Goal: Task Accomplishment & Management: Manage account settings

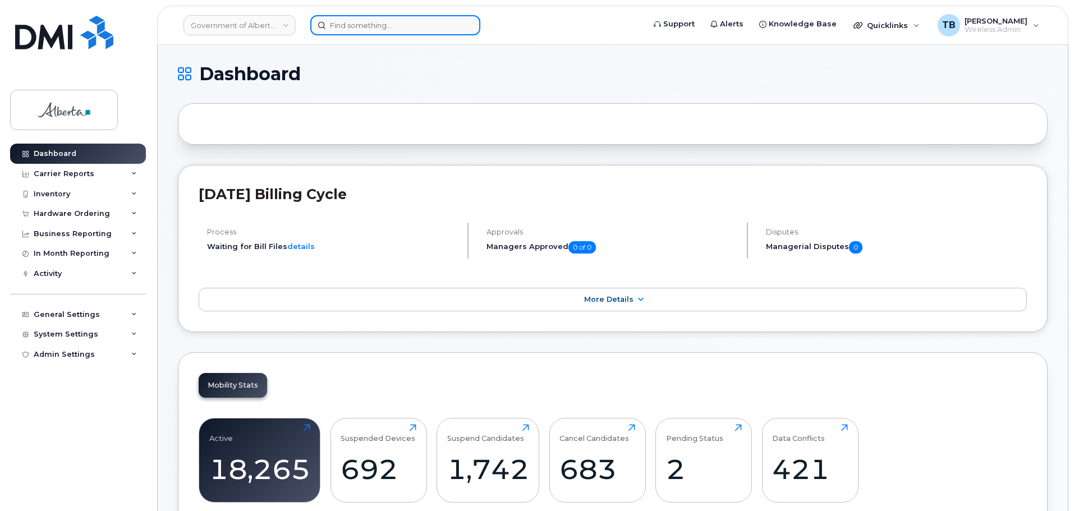
click at [360, 21] on input at bounding box center [395, 25] width 170 height 20
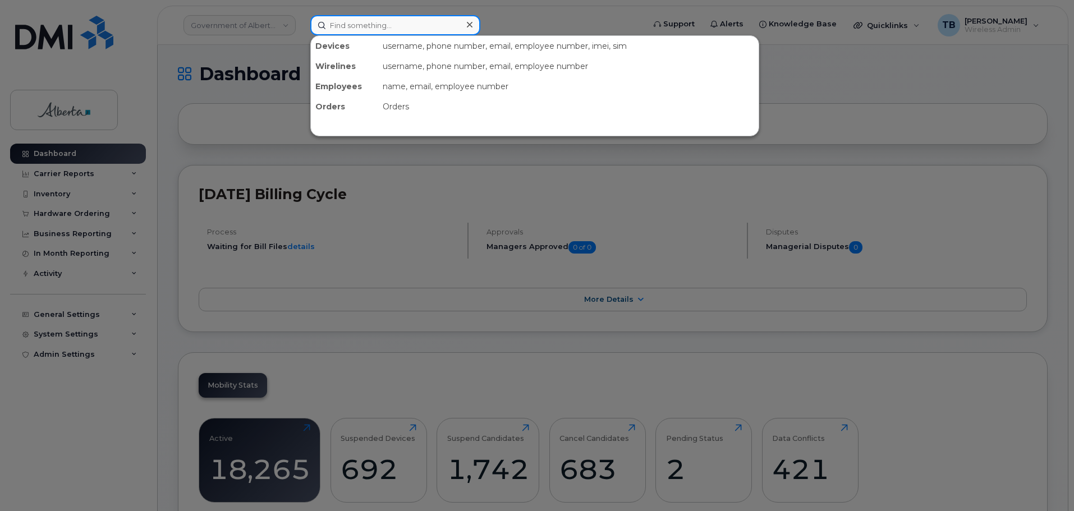
paste input "5873361519"
type input "5873361519"
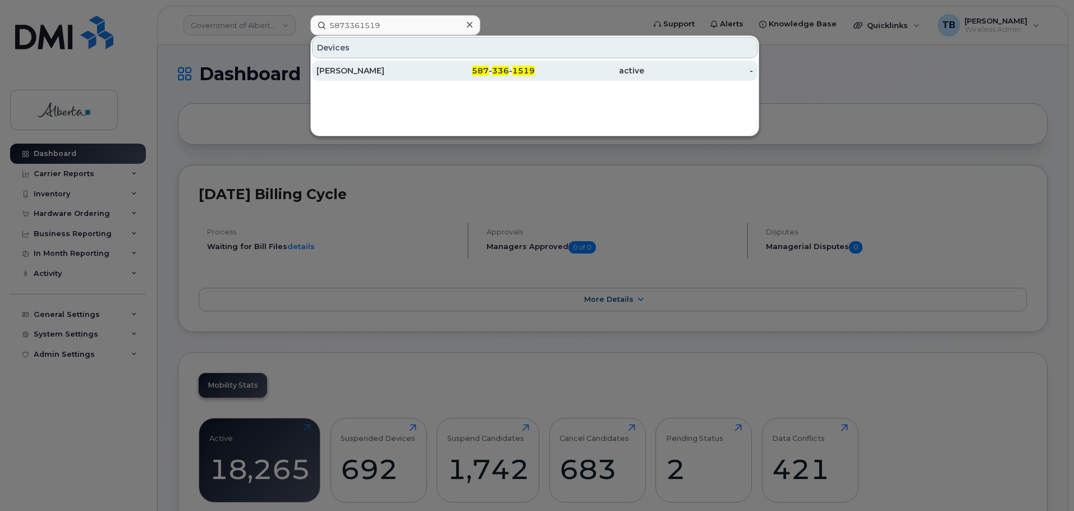
click at [357, 73] on div "Rashmi Khatri" at bounding box center [370, 70] width 109 height 11
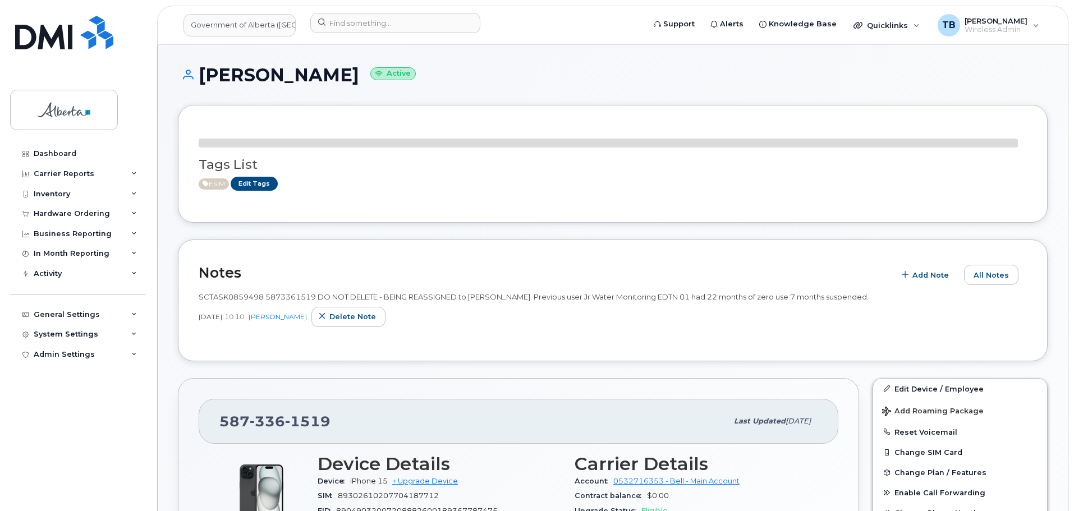
click at [226, 297] on span "SCTASK0859498 5873361519 DO NOT DELETE - BEING REASSIGNED to Rashmi Khatri. Pre…" at bounding box center [534, 296] width 670 height 9
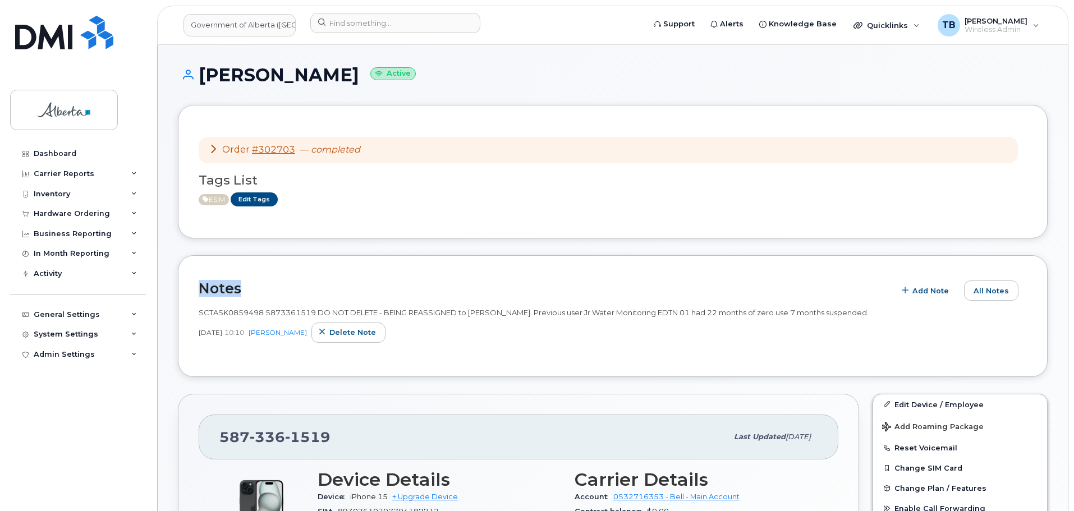
click at [226, 297] on h2 "Notes" at bounding box center [544, 288] width 690 height 17
drag, startPoint x: 226, startPoint y: 297, endPoint x: 223, endPoint y: 313, distance: 16.1
click at [223, 313] on span "SCTASK0859498 5873361519 DO NOT DELETE - BEING REASSIGNED to Rashmi Khatri. Pre…" at bounding box center [534, 312] width 670 height 9
copy span "SCTASK0859498"
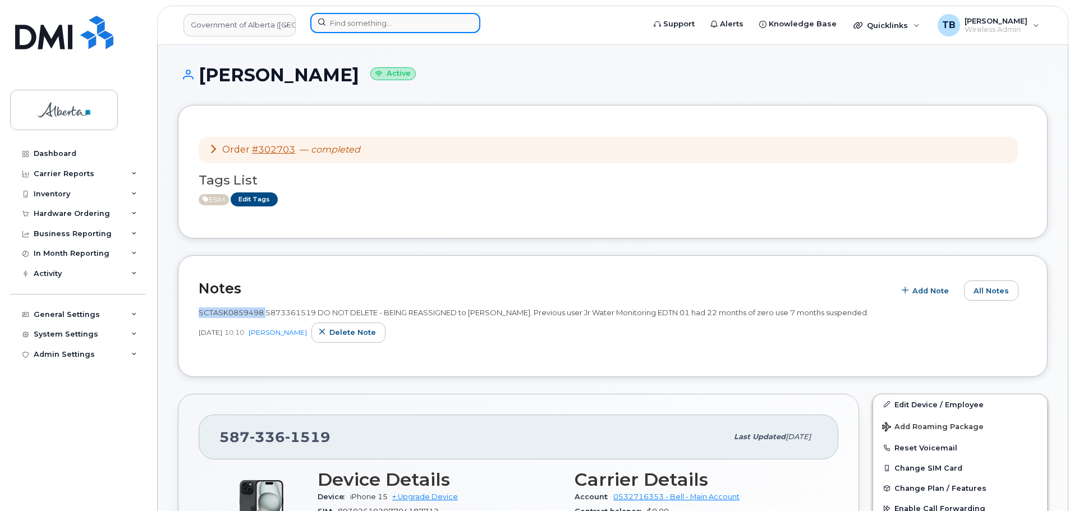
click at [397, 19] on input at bounding box center [395, 23] width 170 height 20
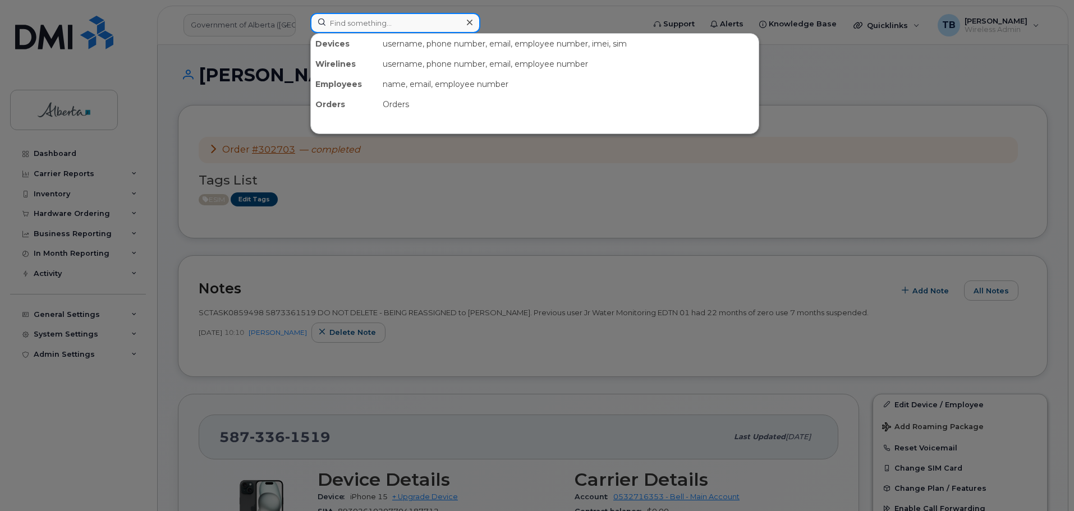
paste input "5875327684"
type input "5875327684"
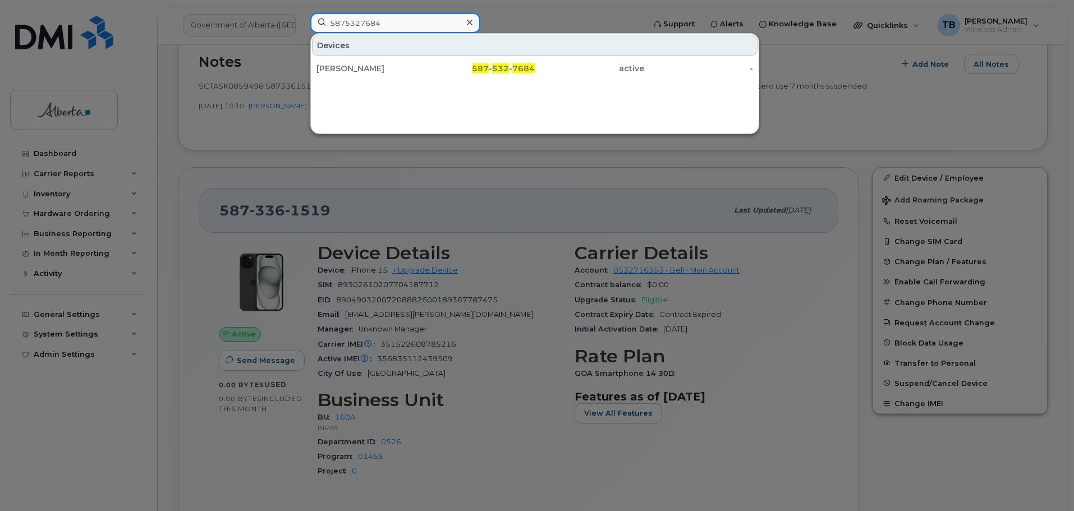
scroll to position [337, 0]
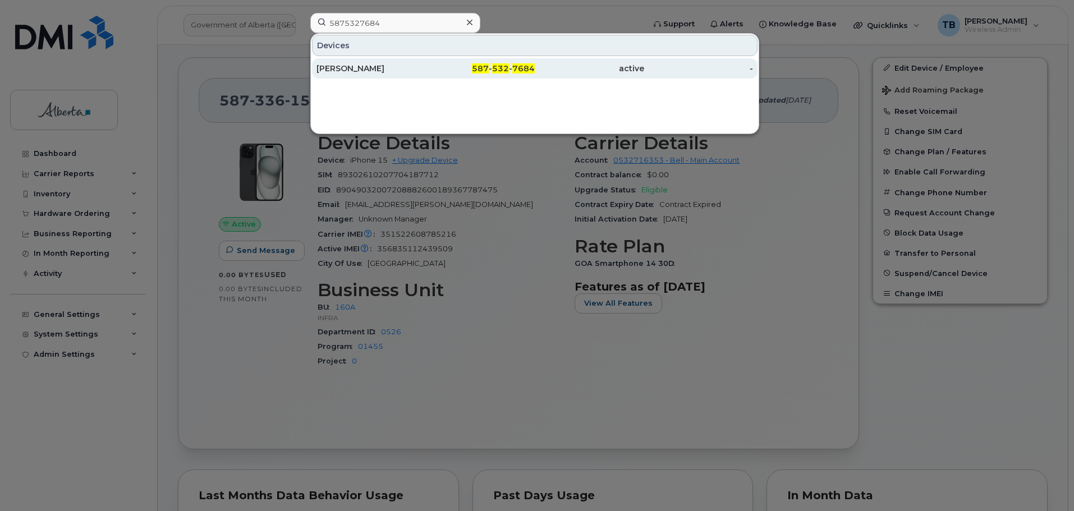
click at [345, 65] on div "Robyn Halliday" at bounding box center [370, 68] width 109 height 11
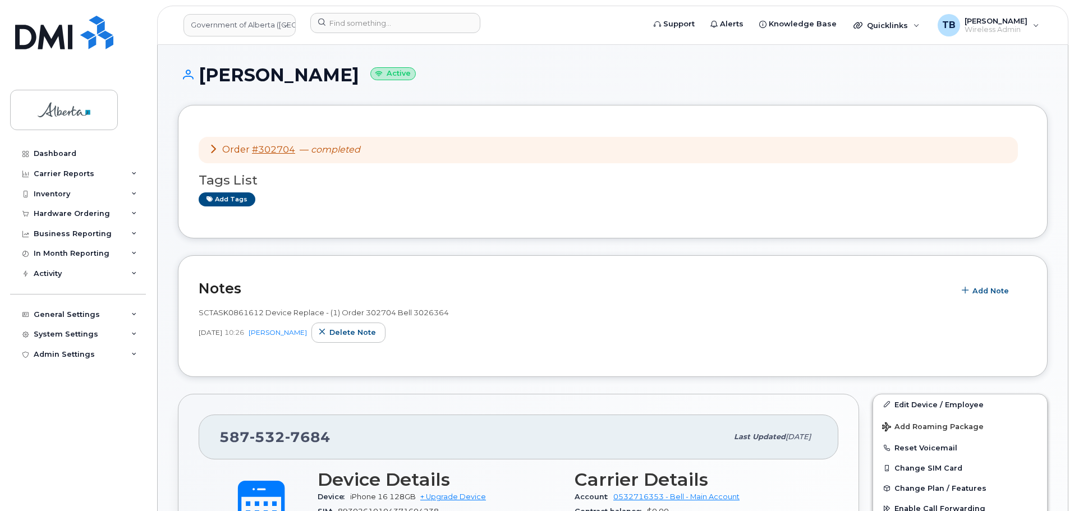
click at [223, 313] on span "SCTASK0861612 Device Replace - (1) Order 302704 Bell 3026364" at bounding box center [324, 312] width 250 height 9
copy span "SCTASK0861612"
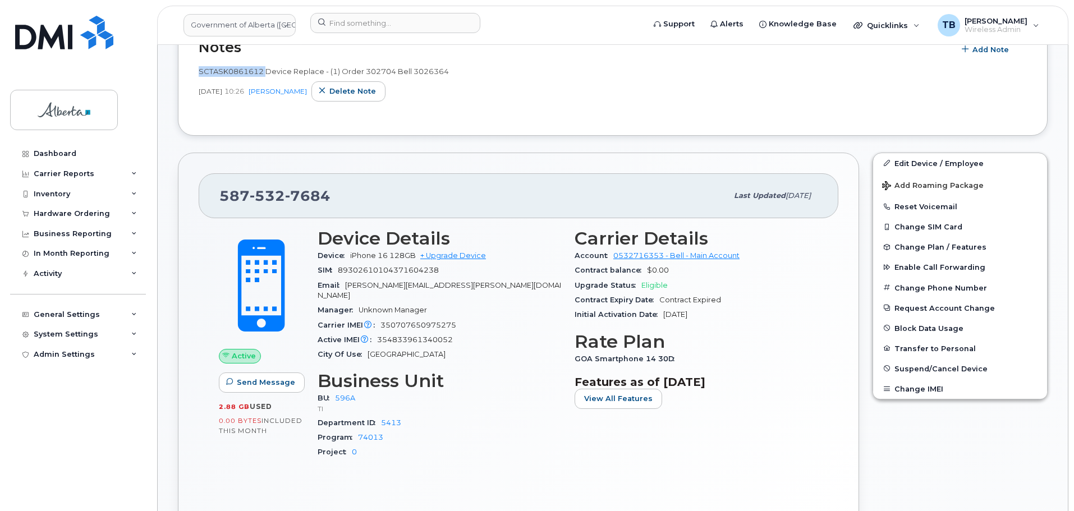
scroll to position [432, 0]
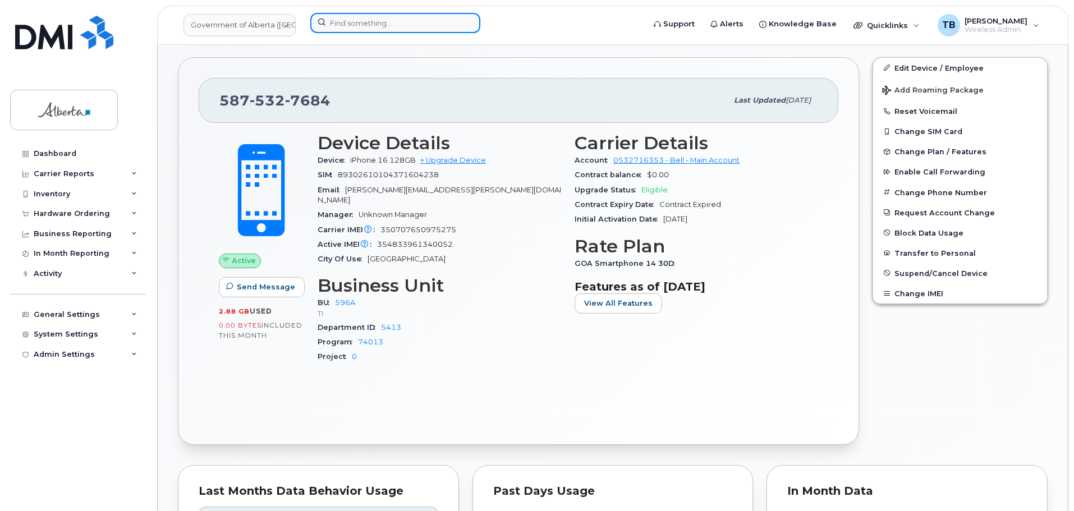
click at [392, 27] on input at bounding box center [395, 23] width 170 height 20
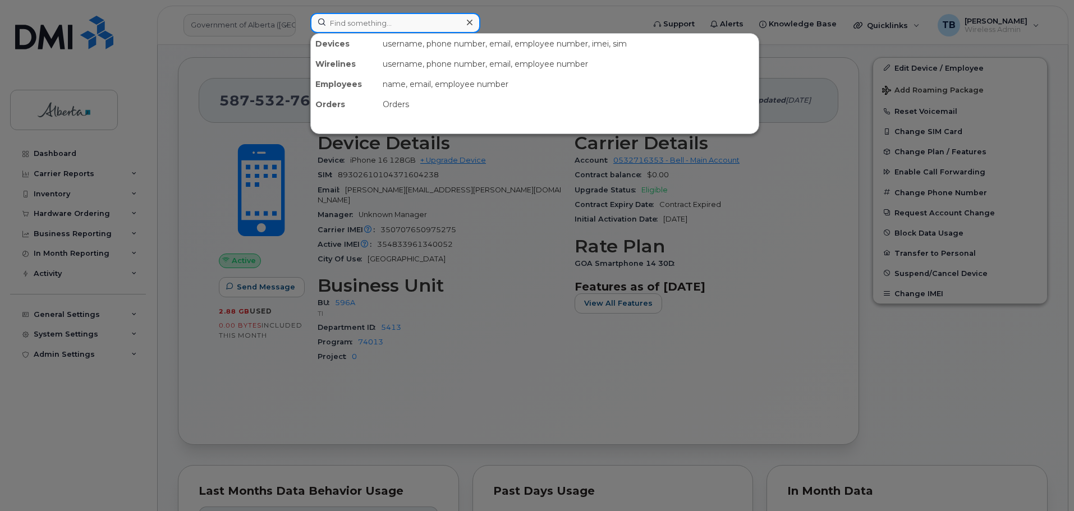
paste input "5873376468"
type input "5873376468"
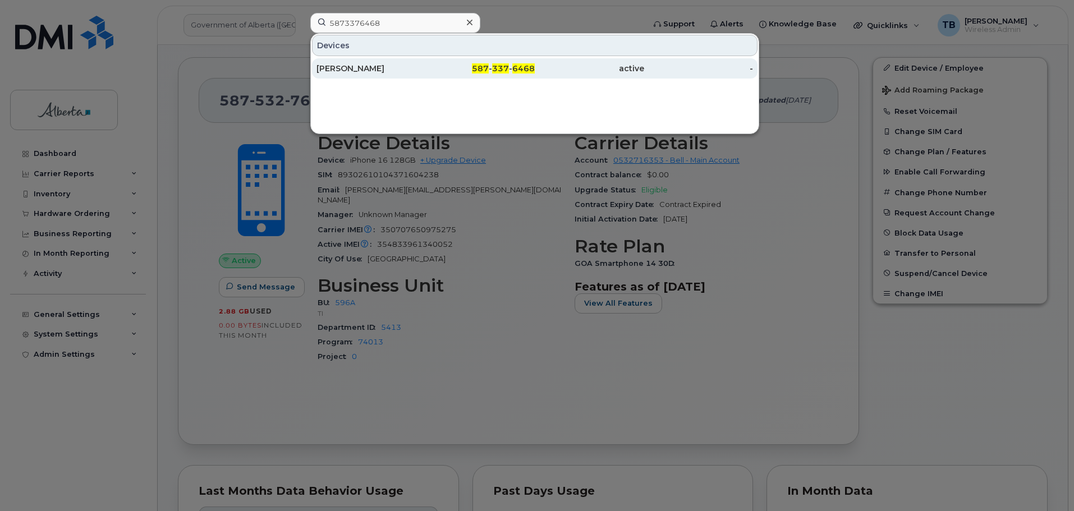
click at [379, 72] on div "Maria Hancock" at bounding box center [370, 68] width 109 height 11
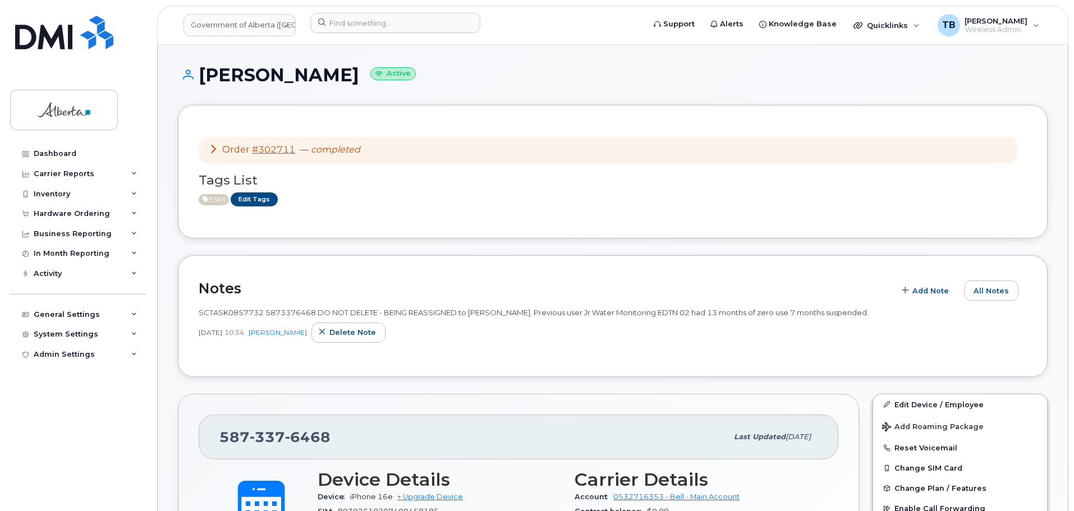
click at [227, 313] on span "SCTASK0857732 5873376468 DO NOT DELETE - BEING REASSIGNED to Maria Hancock. Pre…" at bounding box center [534, 312] width 670 height 9
copy span "SCTASK0857732"
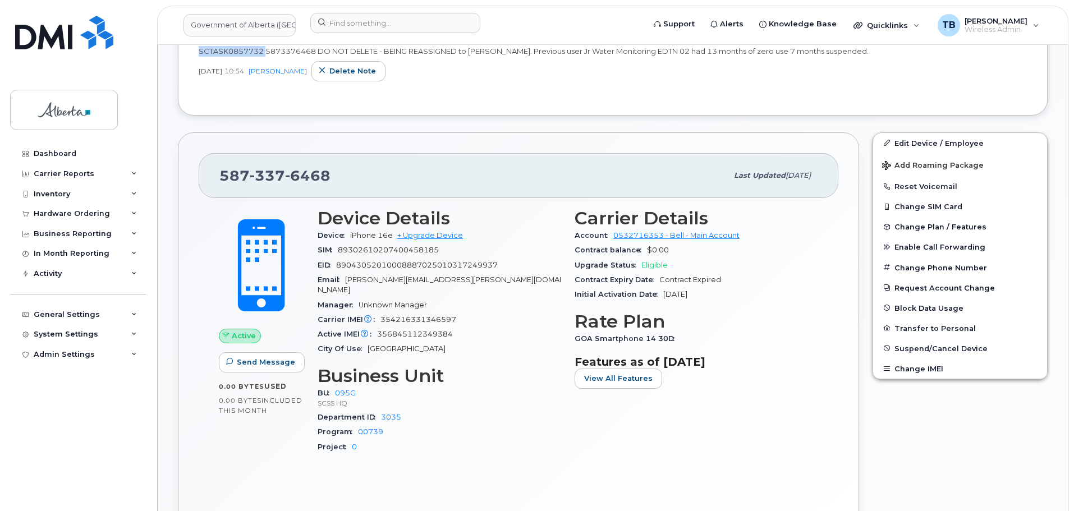
scroll to position [281, 0]
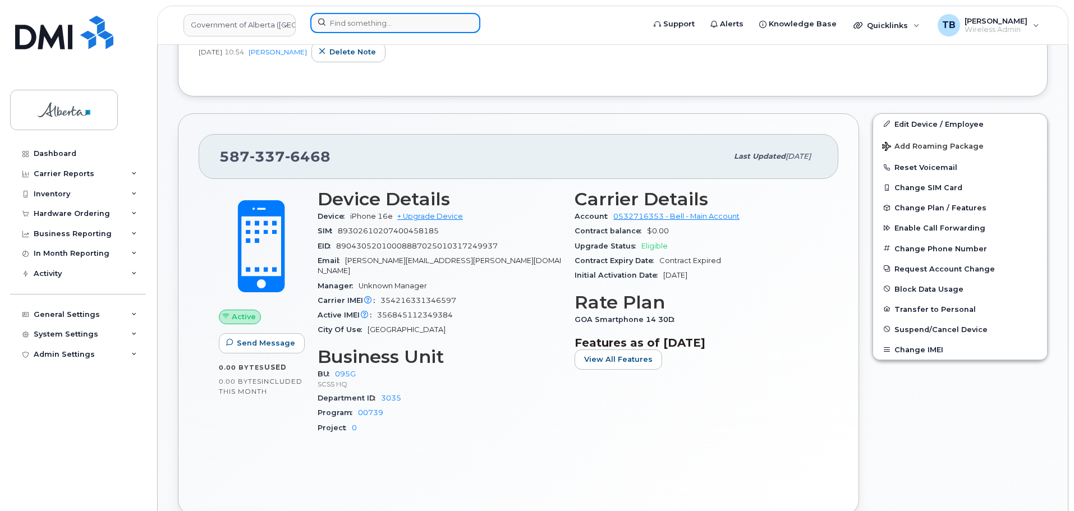
click at [390, 24] on input at bounding box center [395, 23] width 170 height 20
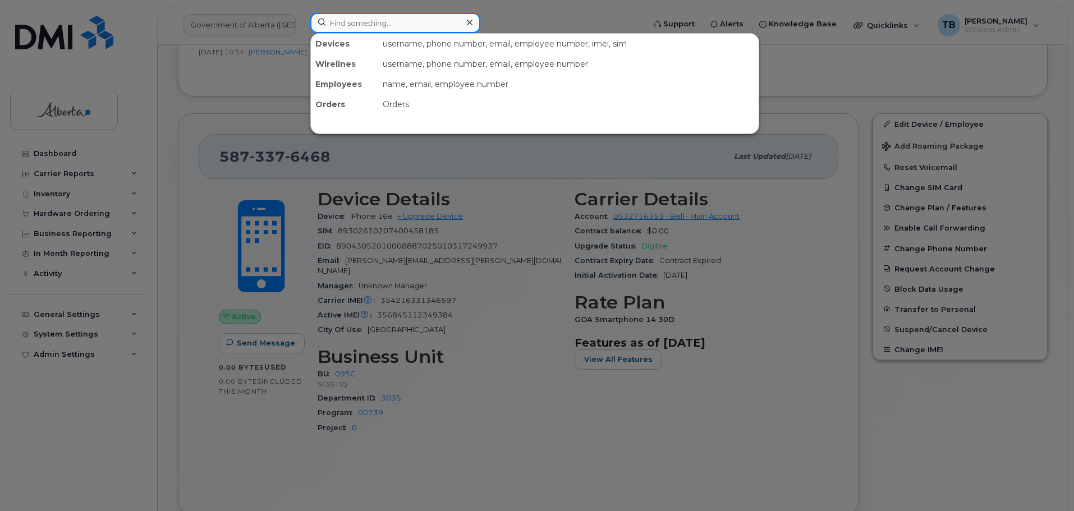
paste input "4038362769"
type input "4038362769"
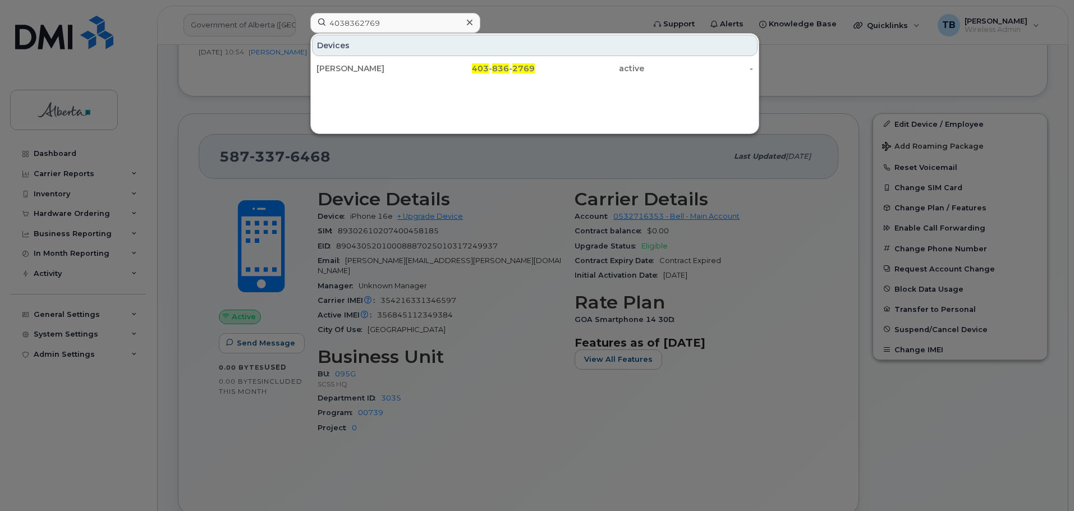
drag, startPoint x: 365, startPoint y: 68, endPoint x: 319, endPoint y: 51, distance: 49.0
click at [365, 68] on div "Sean Chartrand" at bounding box center [370, 68] width 109 height 11
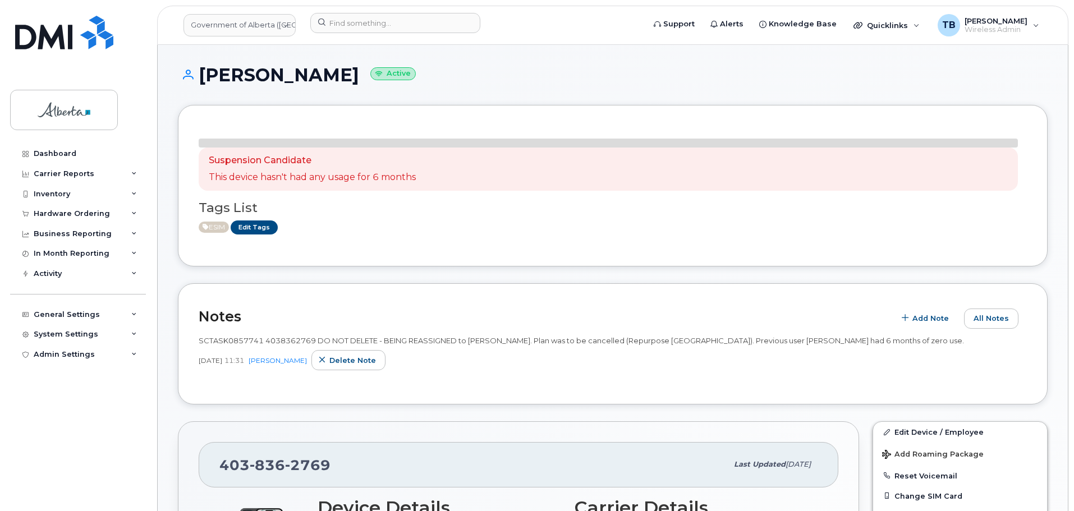
click at [236, 300] on div "Notes Add Note All Notes SCTASK0857741 4038362769 DO NOT DELETE - BEING REASSIG…" at bounding box center [613, 344] width 870 height 122
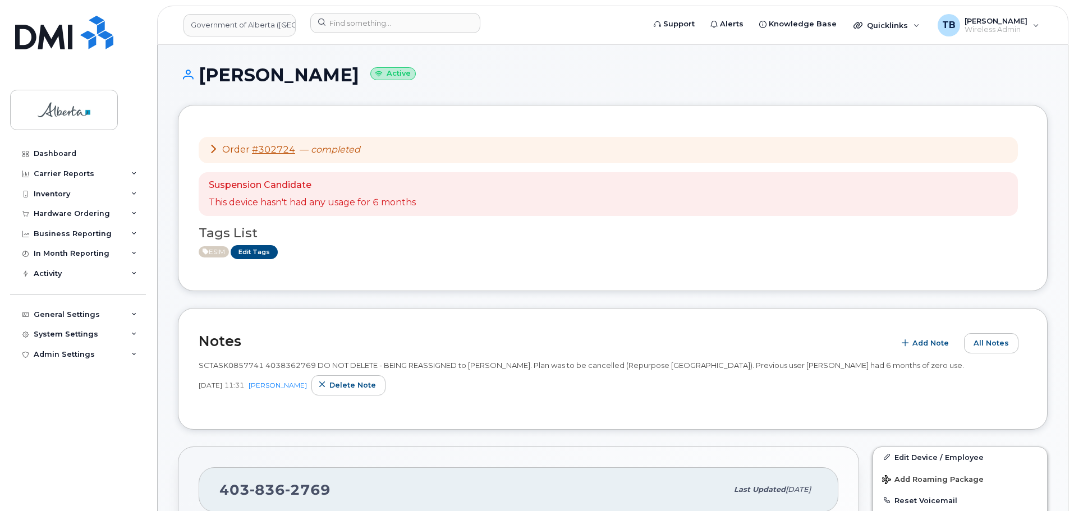
click at [222, 366] on span "SCTASK0857741 4038362769 DO NOT DELETE - BEING REASSIGNED to Sean Chartrand. Pl…" at bounding box center [581, 365] width 765 height 9
copy span "SCTASK0857741"
click at [319, 27] on input at bounding box center [395, 23] width 170 height 20
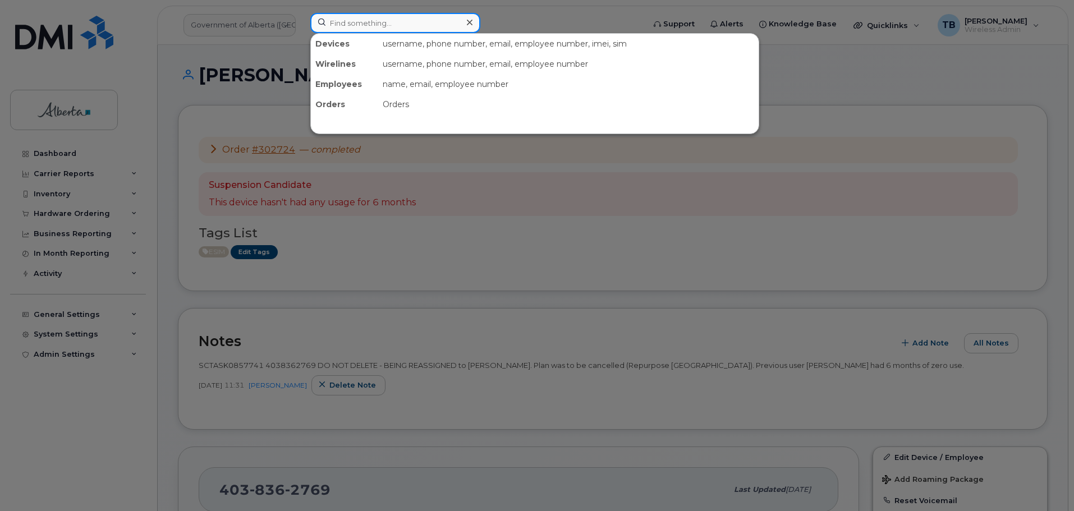
paste input "5875450902"
type input "5875450902"
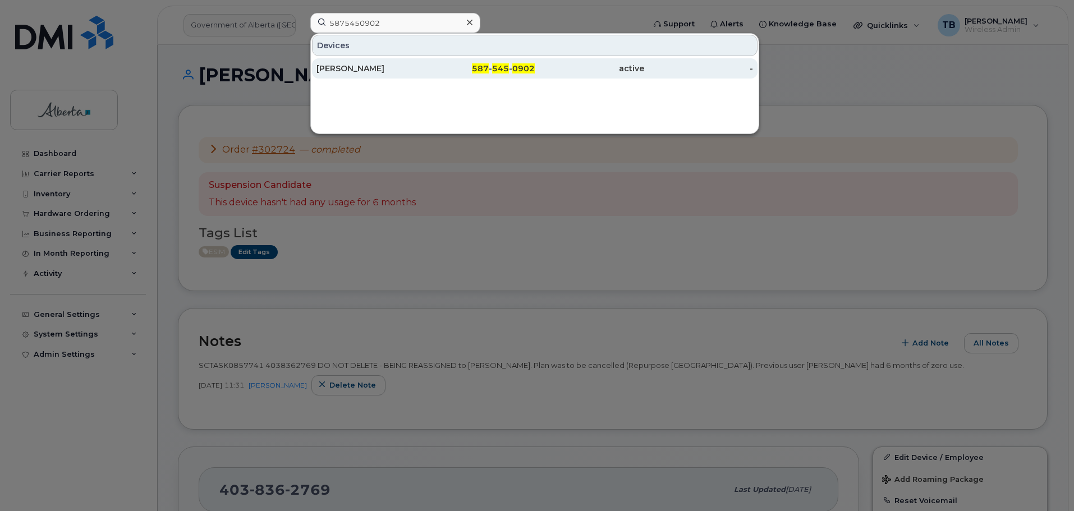
click at [361, 67] on div "Corinne Neary" at bounding box center [370, 68] width 109 height 11
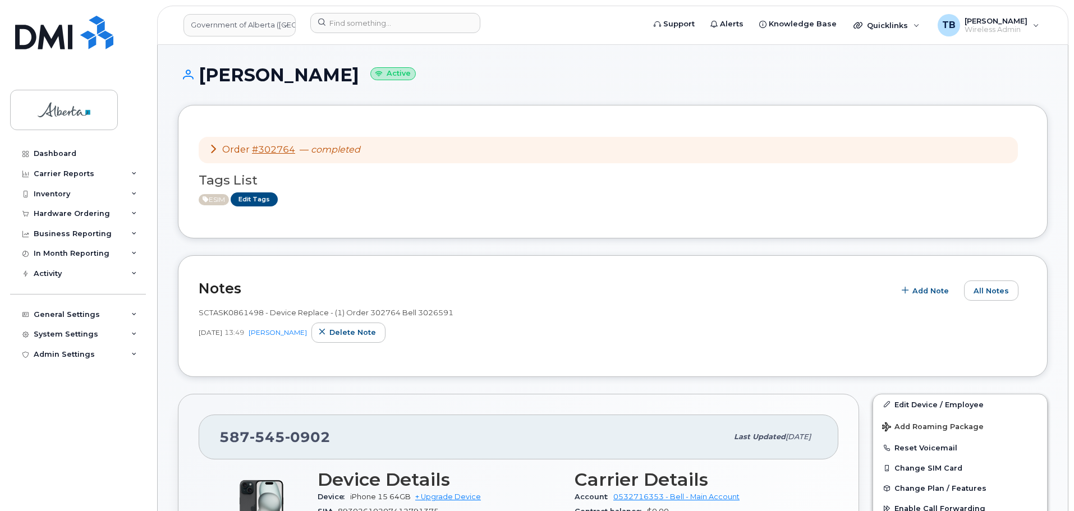
click at [211, 319] on div "SCTASK0861498 - Device Replace - (1) Order 302764 Bell 3026591 Oct 07, 2025 13:…" at bounding box center [613, 325] width 828 height 35
click at [212, 315] on span "SCTASK0861498 - Device Replace - (1) Order 302764 Bell 3026591" at bounding box center [326, 312] width 255 height 9
copy span "SCTASK0861498"
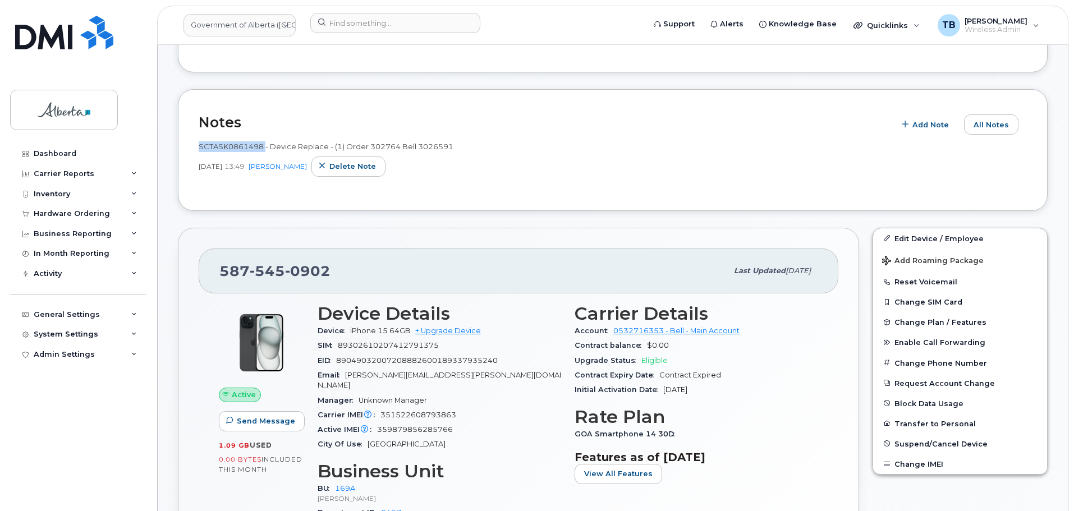
scroll to position [112, 0]
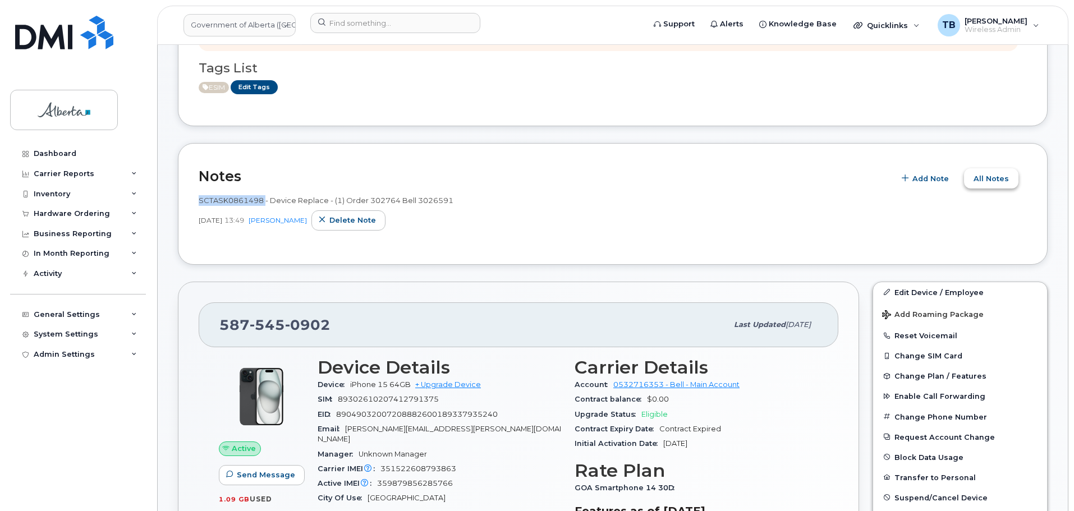
click at [985, 175] on span "All Notes" at bounding box center [991, 178] width 35 height 11
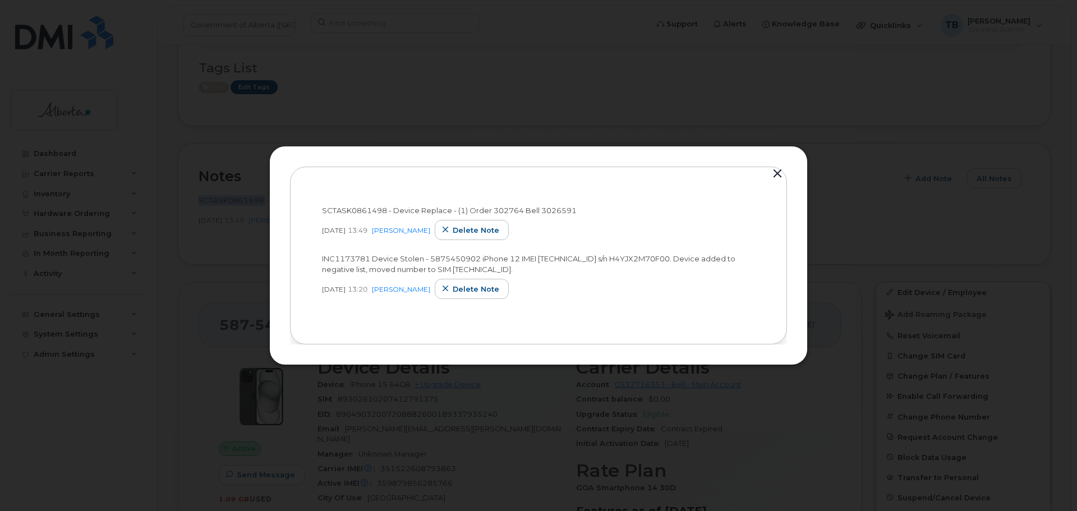
click at [769, 175] on button "button" at bounding box center [777, 174] width 17 height 16
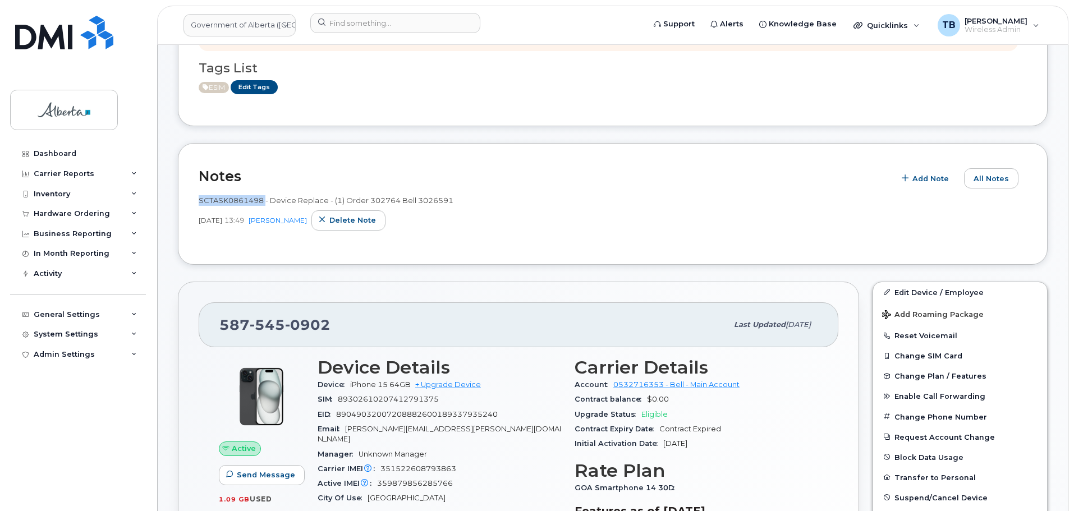
click at [769, 175] on h2 "Notes" at bounding box center [544, 176] width 690 height 17
copy span "SCTASK0861498"
click at [418, 33] on div at bounding box center [473, 25] width 345 height 25
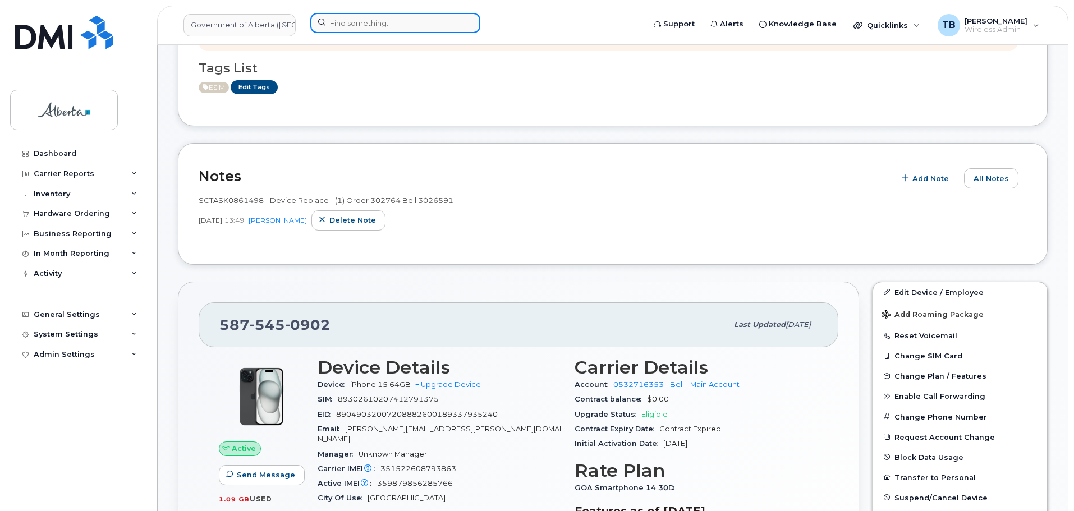
click at [386, 31] on input at bounding box center [395, 23] width 170 height 20
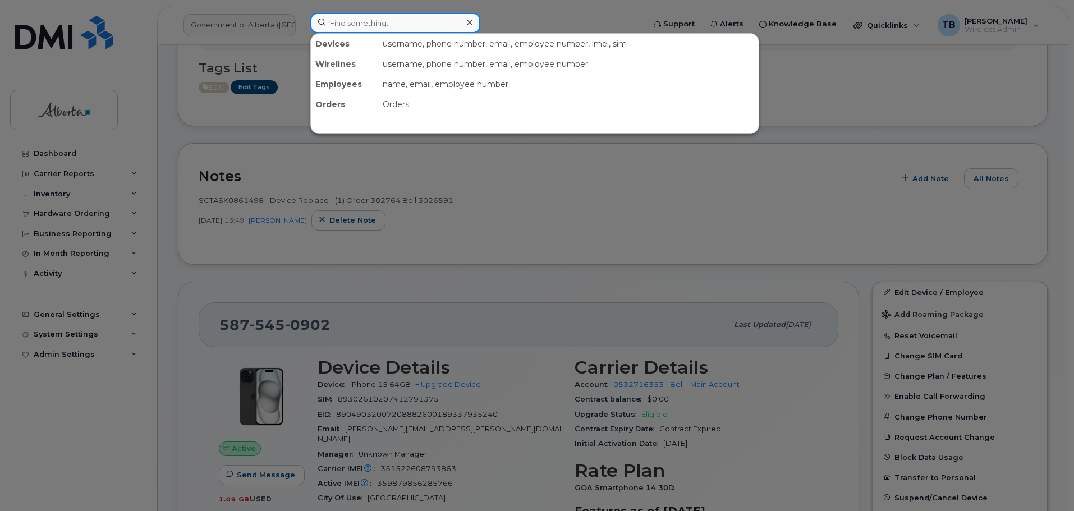
click at [356, 20] on input at bounding box center [395, 23] width 170 height 20
paste input "4034667314"
type input "4034667314"
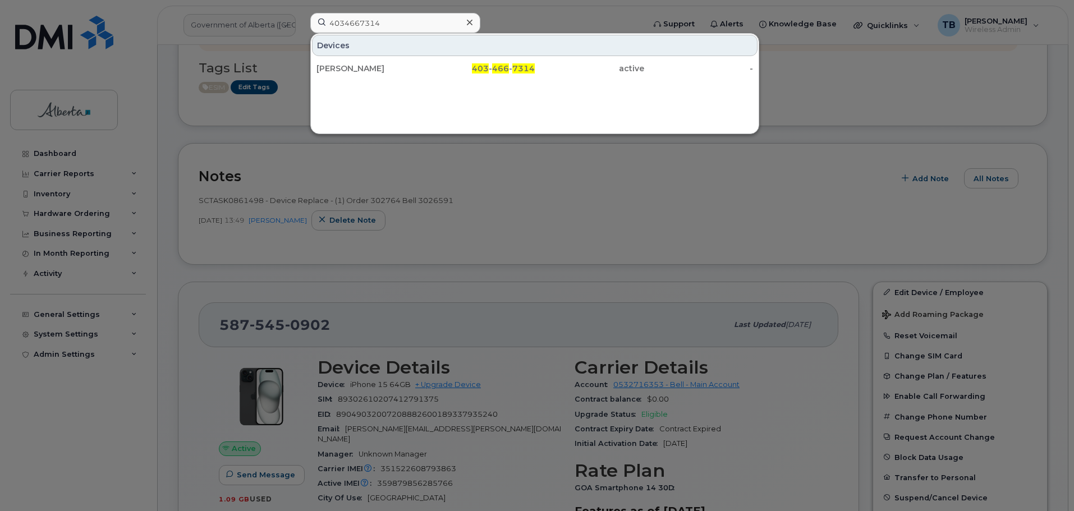
click at [333, 69] on div "Nicholas Lo" at bounding box center [370, 68] width 109 height 11
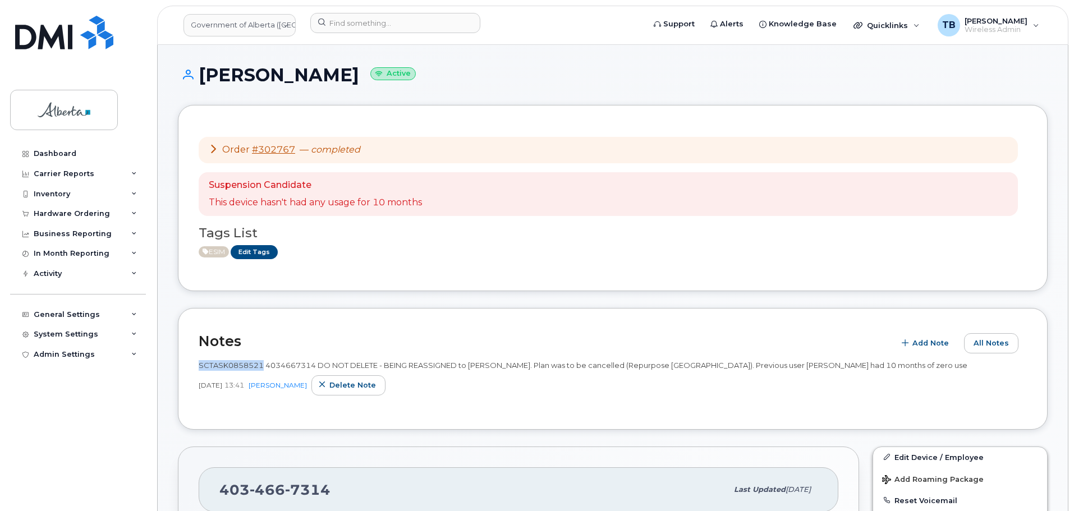
drag, startPoint x: 262, startPoint y: 366, endPoint x: 196, endPoint y: 366, distance: 65.7
click at [196, 366] on div "Notes Add Note All Notes SCTASK0858521 4034667314 DO NOT DELETE - BEING REASSIG…" at bounding box center [613, 369] width 870 height 122
copy span "SCTASK0858521"
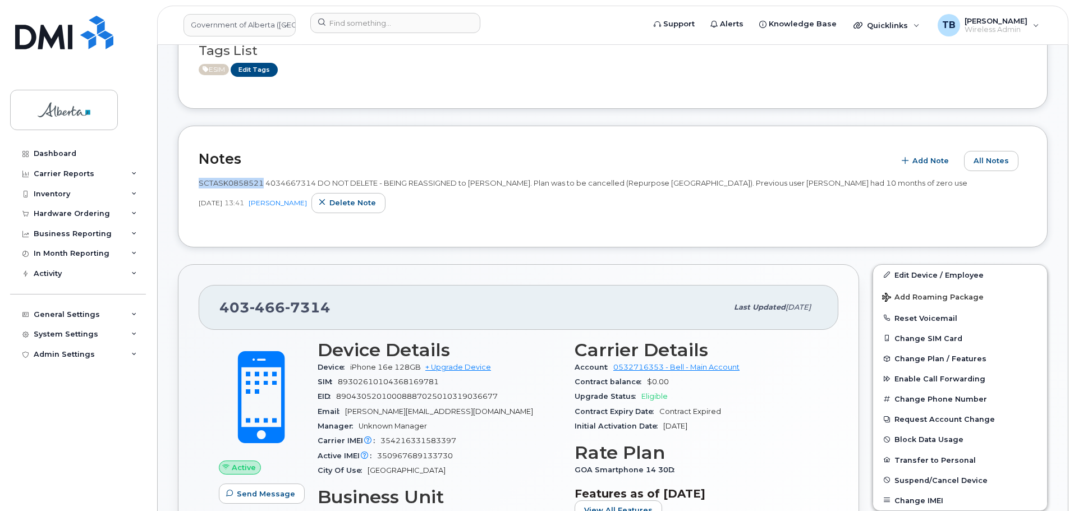
scroll to position [281, 0]
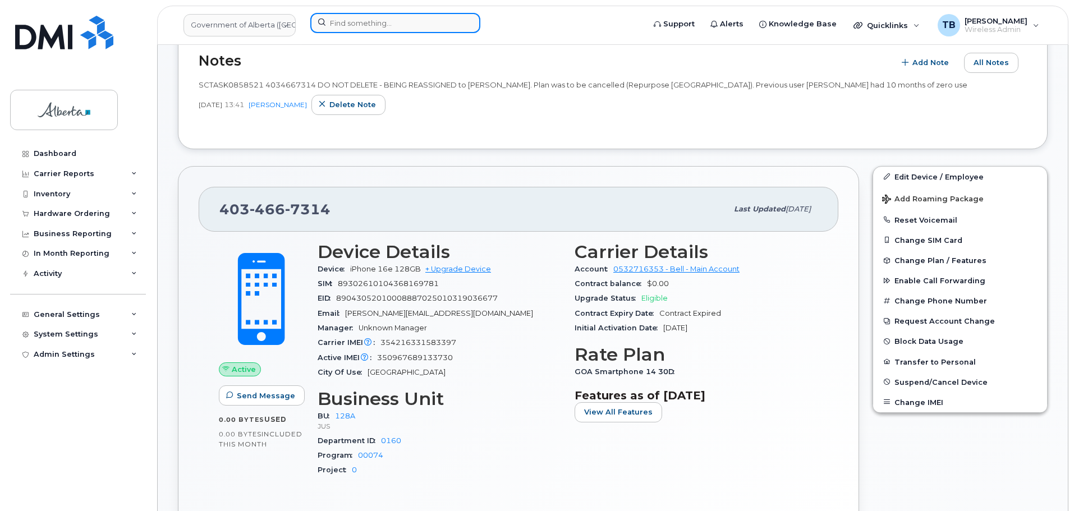
click at [368, 23] on input at bounding box center [395, 23] width 170 height 20
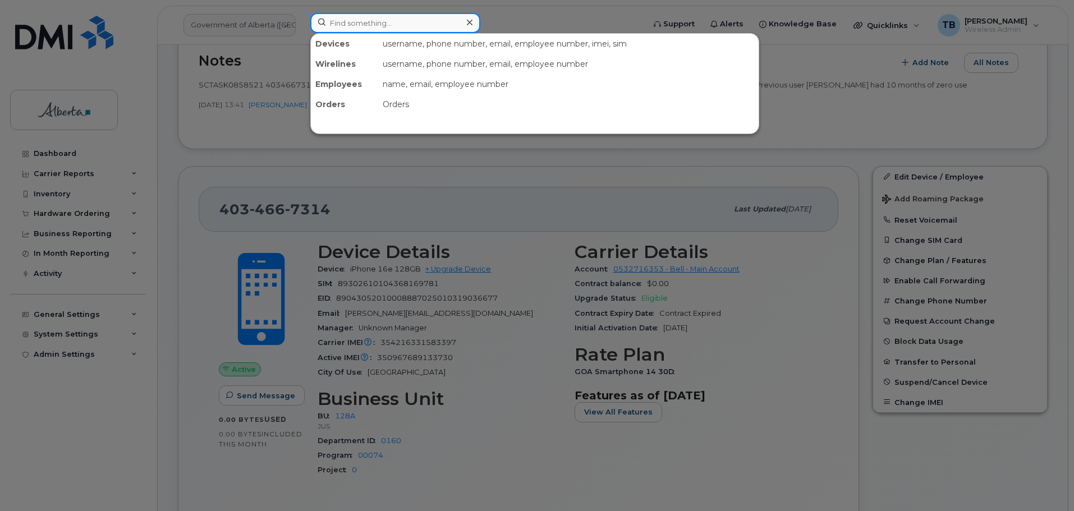
paste input "5875887232"
type input "5875887232"
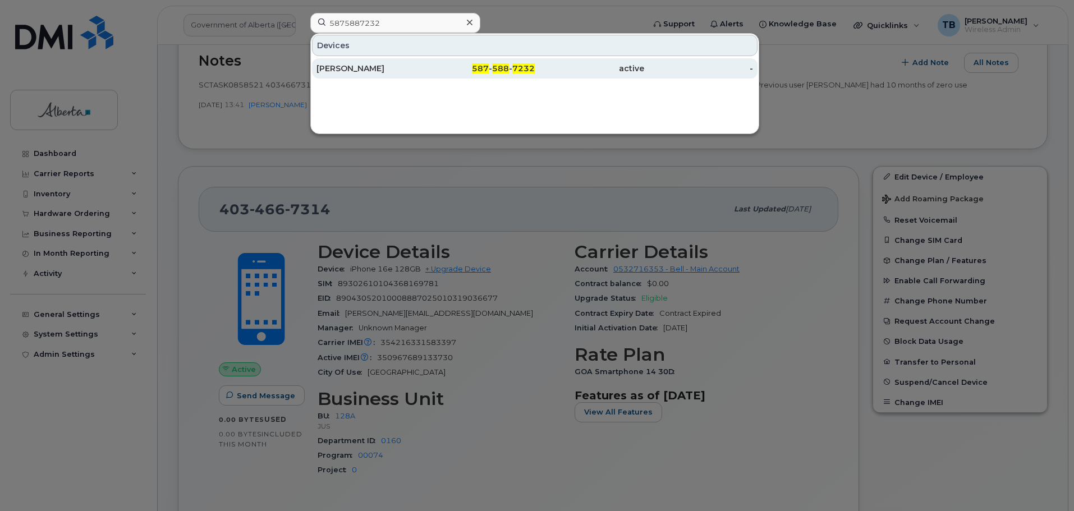
click at [347, 63] on div "Jeff Woodliffe" at bounding box center [370, 68] width 109 height 11
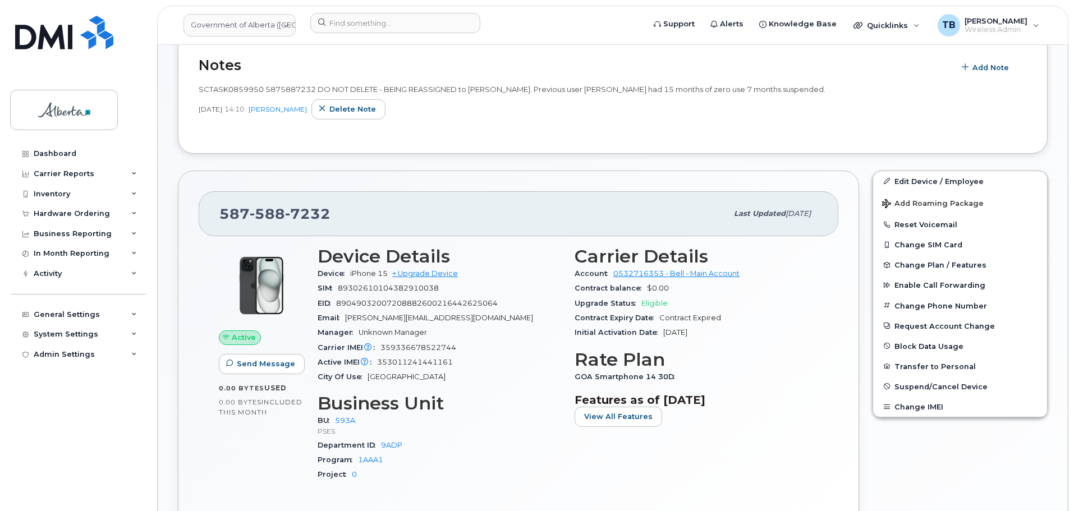
scroll to position [224, 0]
click at [222, 92] on span "SCTASK0859950 5875887232 DO NOT DELETE - BEING REASSIGNED to Jeff Woodliffe. Pr…" at bounding box center [512, 88] width 627 height 9
copy span "SCTASK0859950"
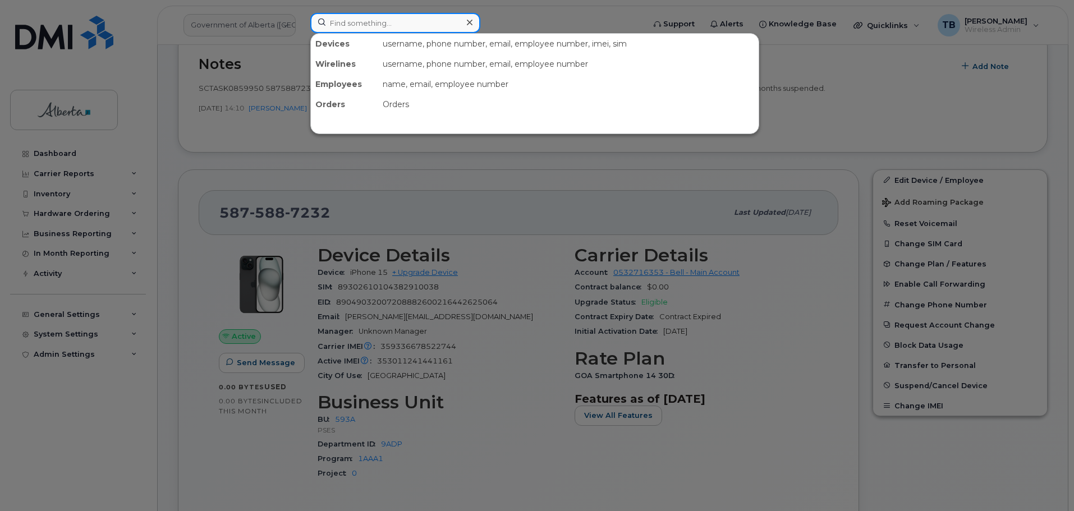
click at [375, 24] on input at bounding box center [395, 23] width 170 height 20
paste input "5879908607"
type input "5879908607"
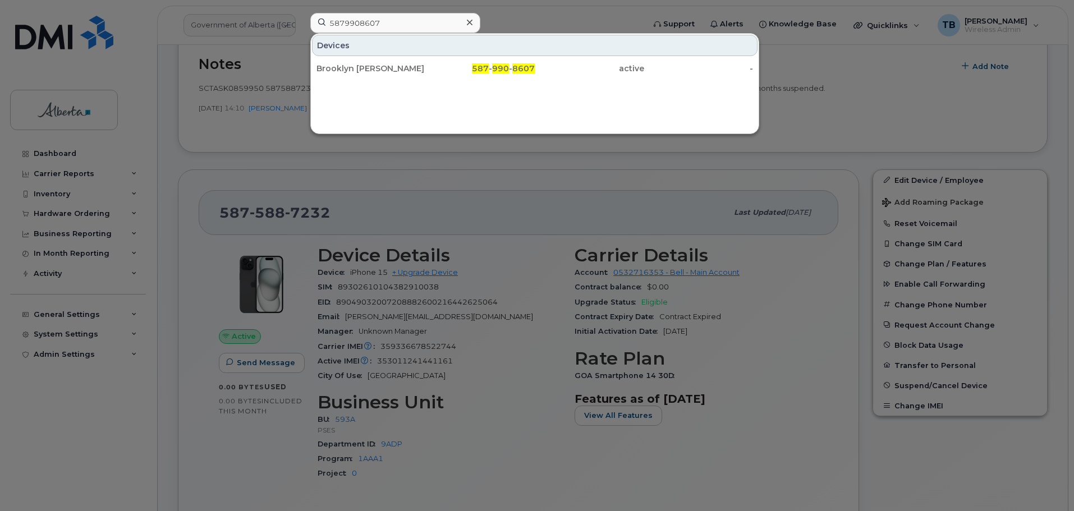
click at [348, 56] on div "Devices" at bounding box center [535, 45] width 446 height 21
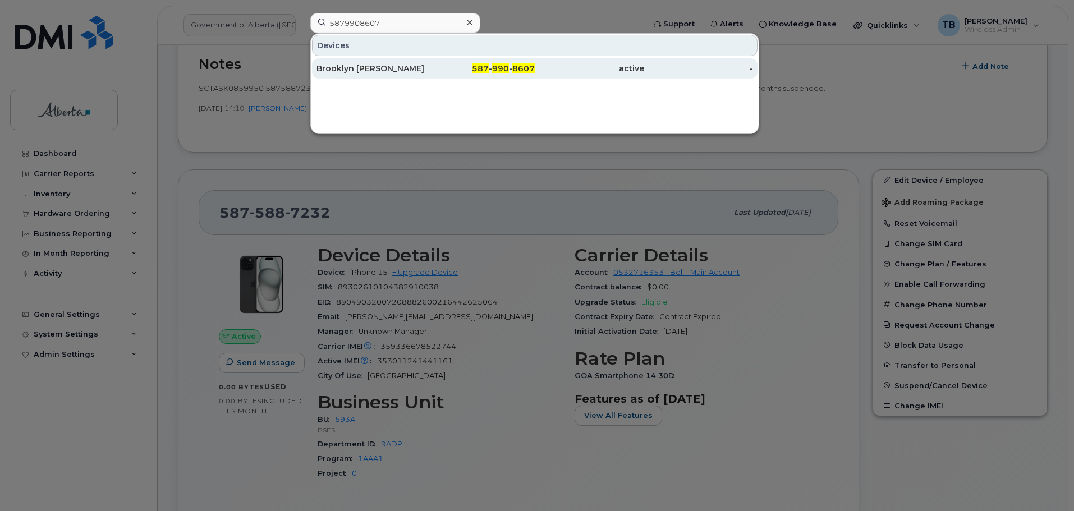
click at [347, 71] on div "Brooklyn Helmer" at bounding box center [370, 68] width 109 height 11
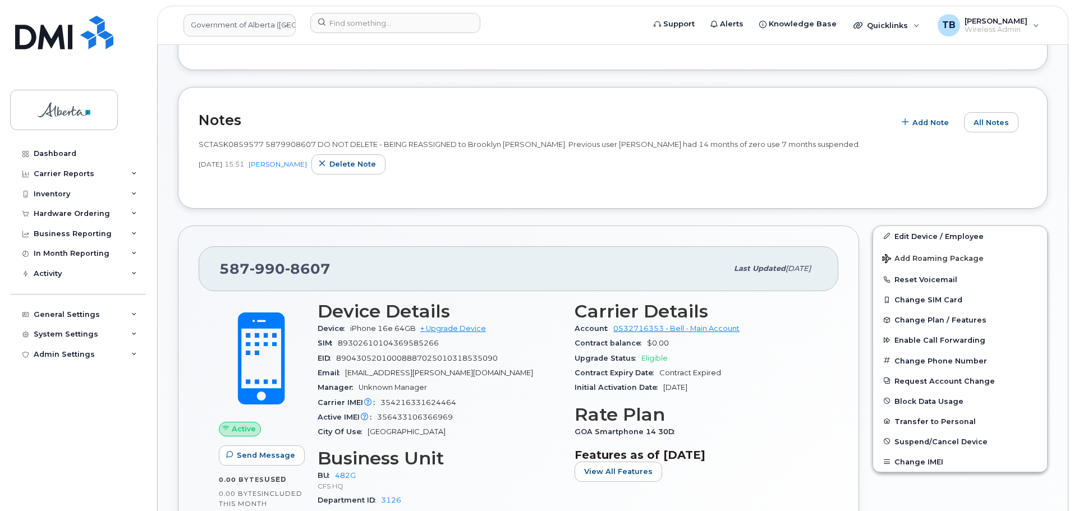
scroll to position [279, 0]
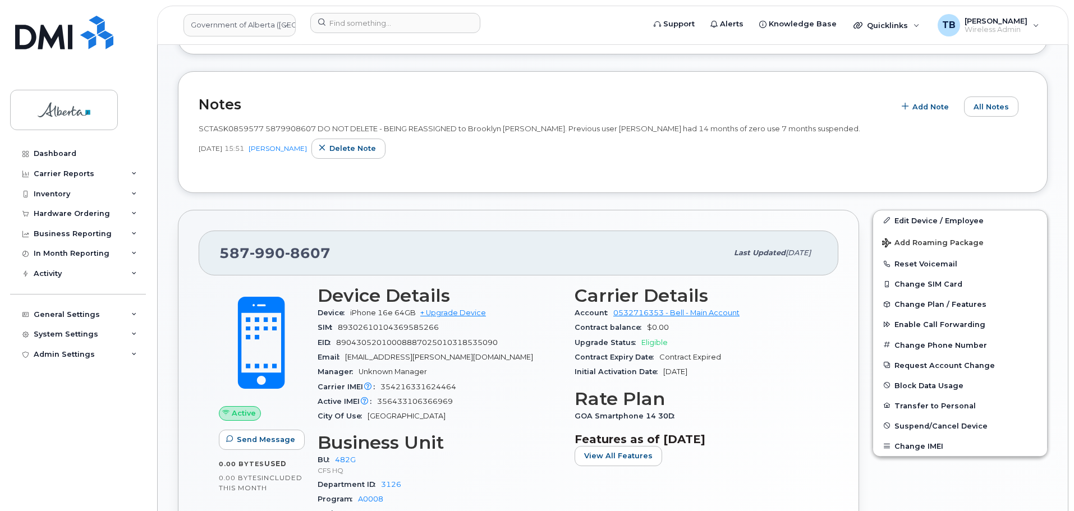
click at [229, 130] on span "SCTASK0859577 5879908607 DO NOT DELETE - BEING REASSIGNED to Brooklyn [PERSON_N…" at bounding box center [530, 128] width 662 height 9
copy span "SCTASK0859577"
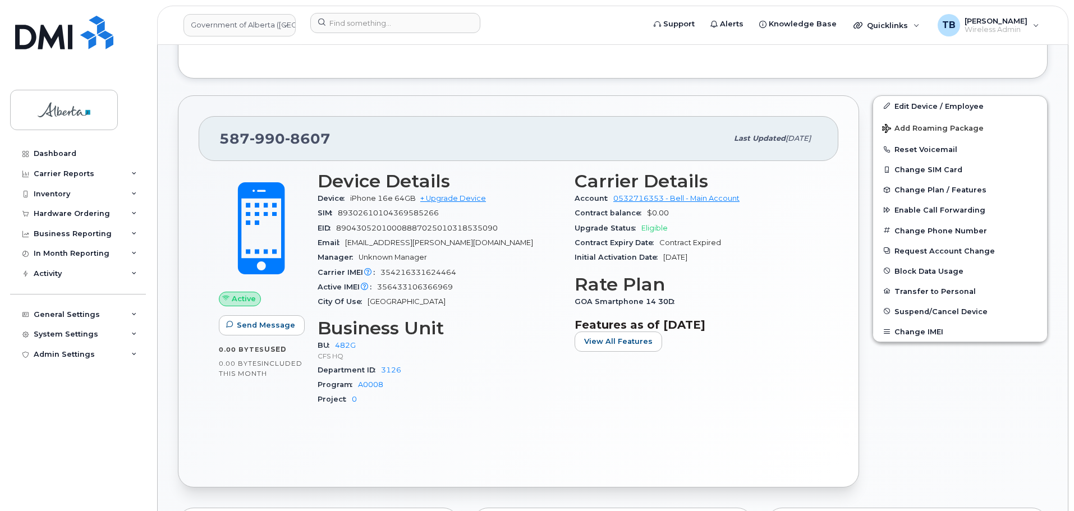
scroll to position [616, 0]
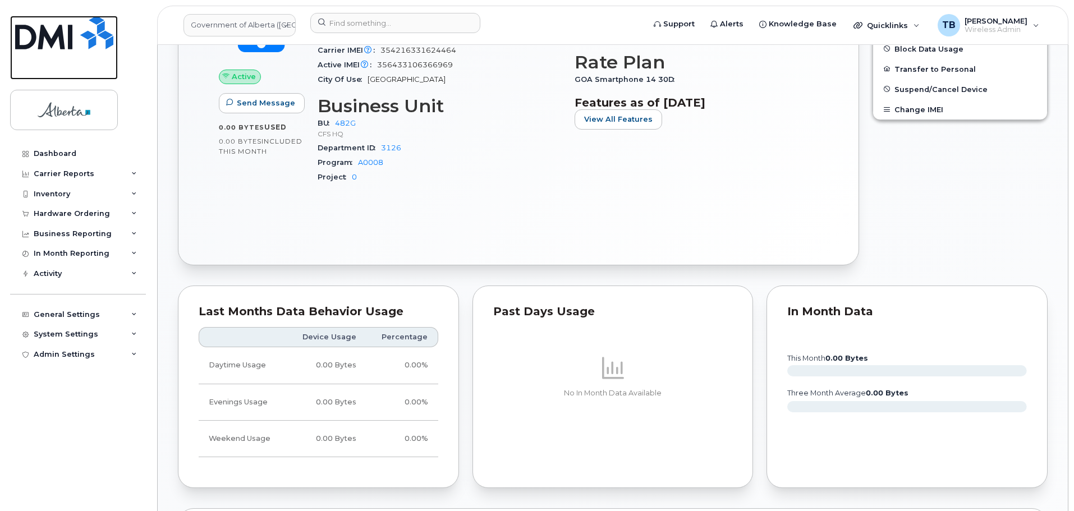
click at [55, 38] on img at bounding box center [64, 33] width 98 height 34
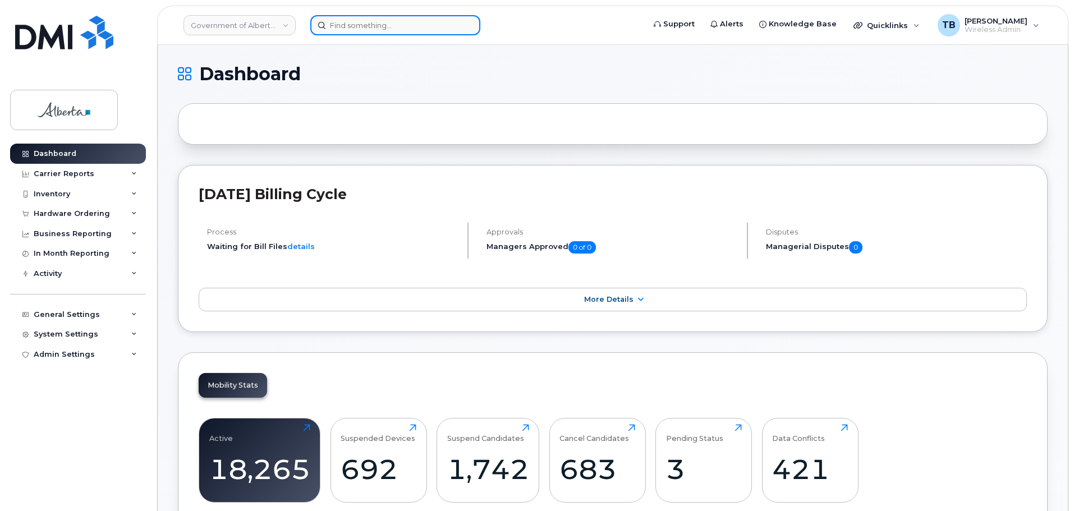
click at [343, 25] on input at bounding box center [395, 25] width 170 height 20
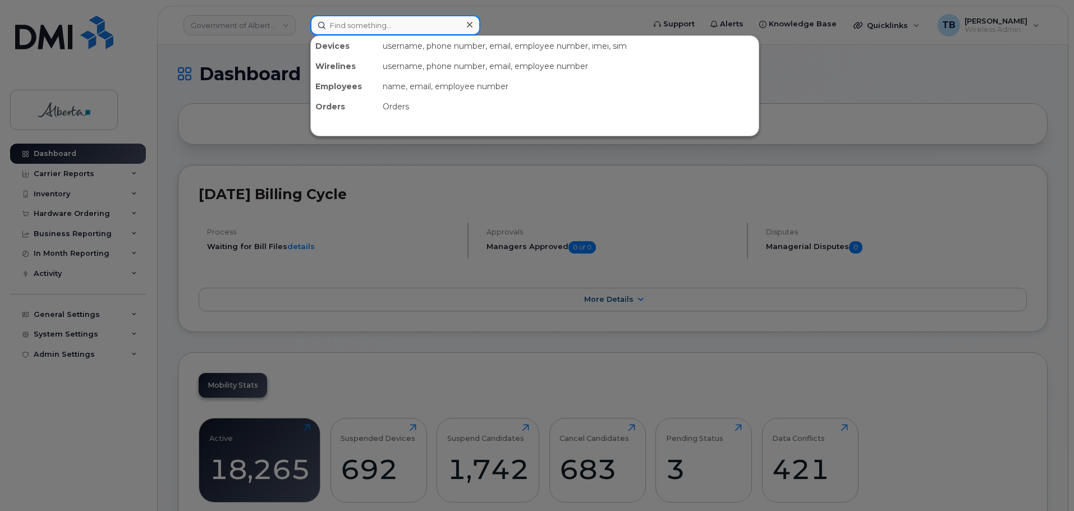
paste input "5873402748"
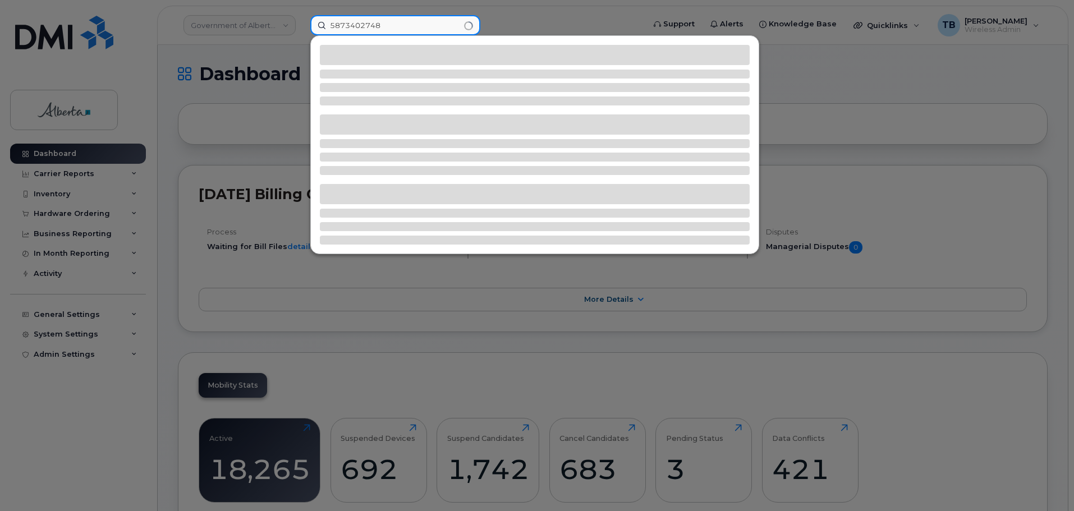
type input "5873402748"
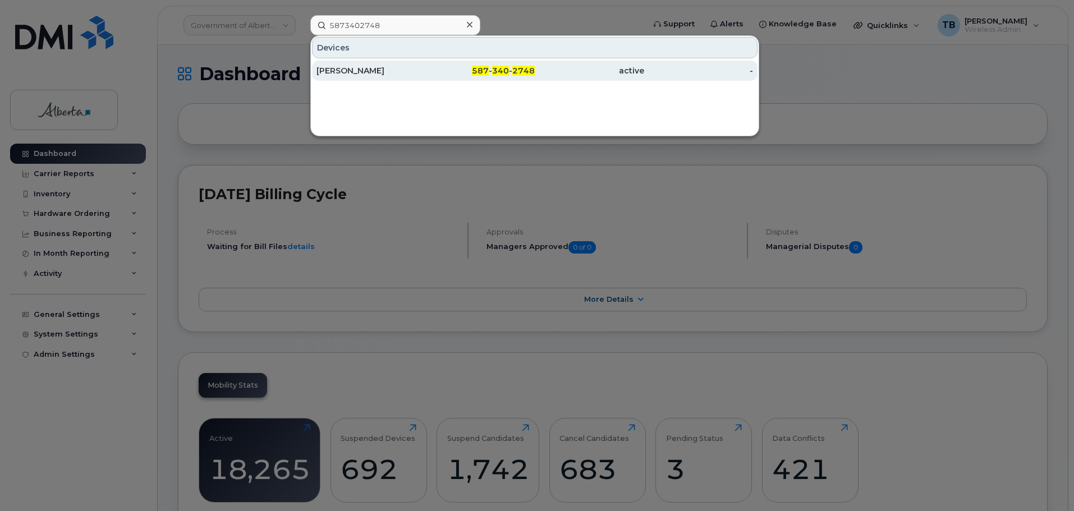
click at [359, 68] on div "Sasha Anderson" at bounding box center [370, 70] width 109 height 11
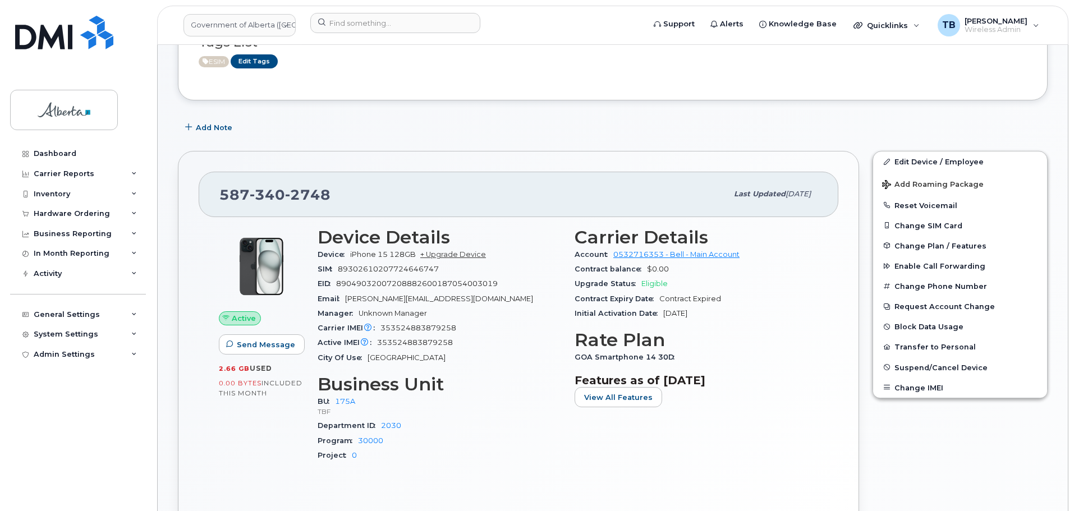
scroll to position [168, 0]
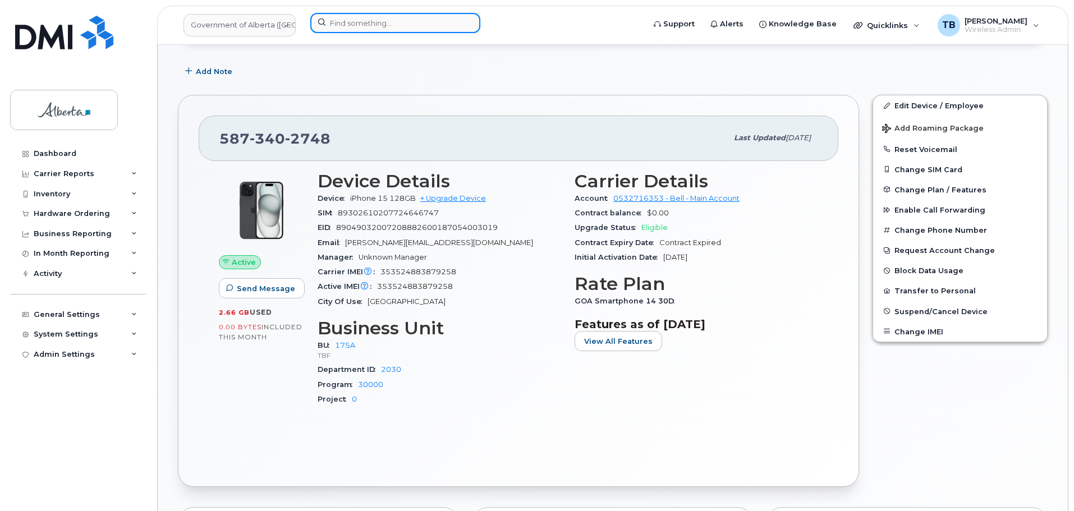
click at [334, 27] on input at bounding box center [395, 23] width 170 height 20
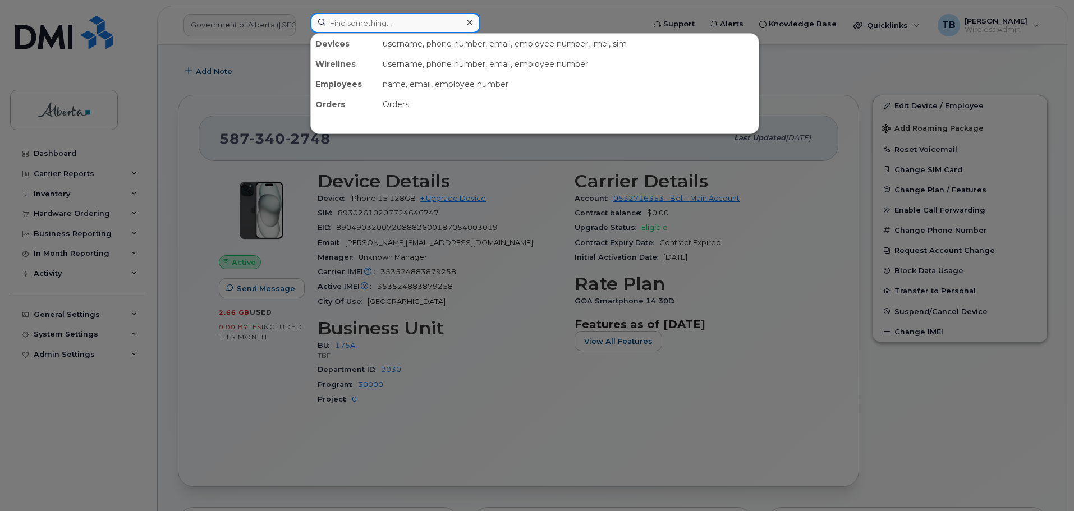
paste input "[PERSON_NAME]"
type input "[PERSON_NAME]"
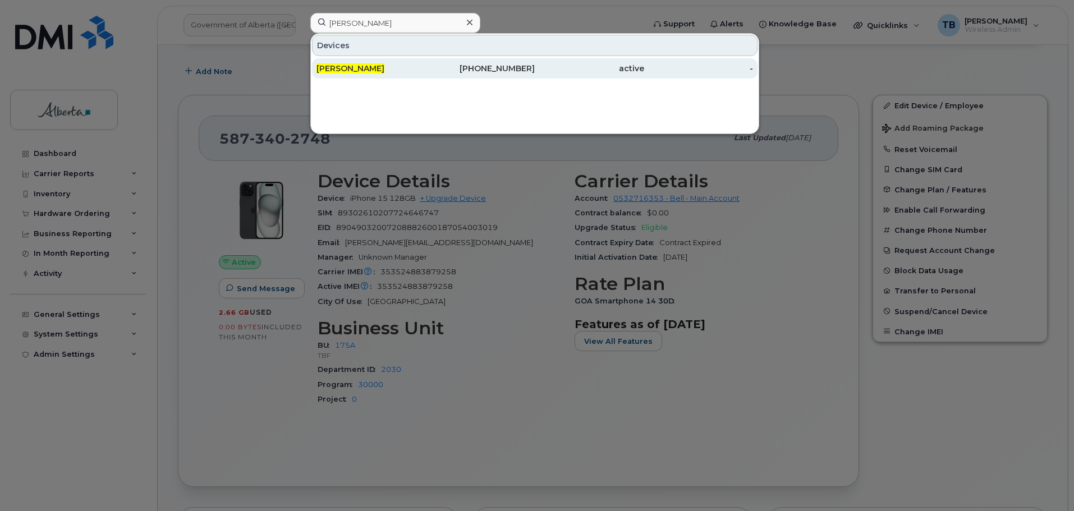
drag, startPoint x: 336, startPoint y: 67, endPoint x: 341, endPoint y: 78, distance: 11.8
click at [336, 67] on span "[PERSON_NAME]" at bounding box center [350, 68] width 68 height 10
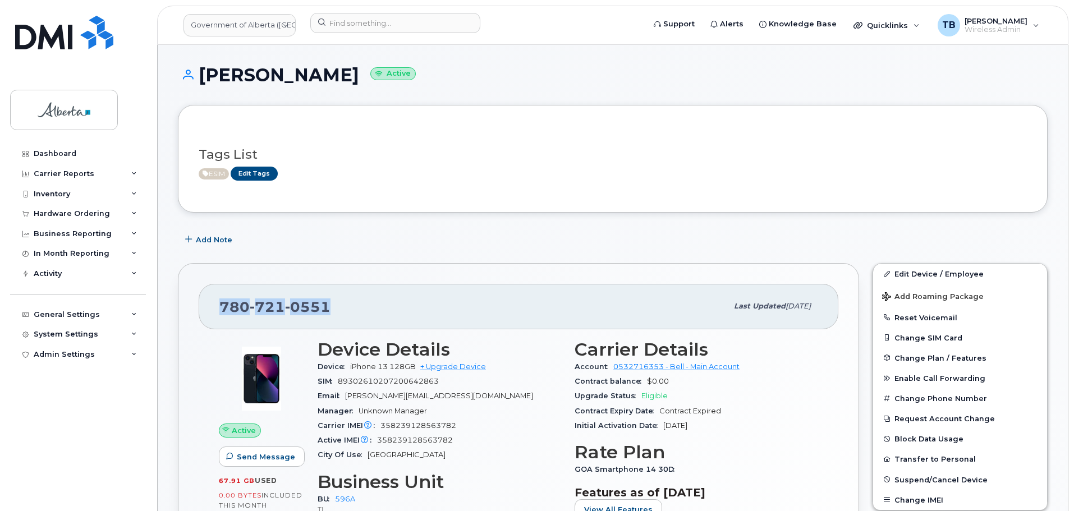
drag, startPoint x: 334, startPoint y: 307, endPoint x: 217, endPoint y: 306, distance: 117.8
click at [217, 306] on div "[PHONE_NUMBER] Last updated [DATE]" at bounding box center [519, 306] width 640 height 45
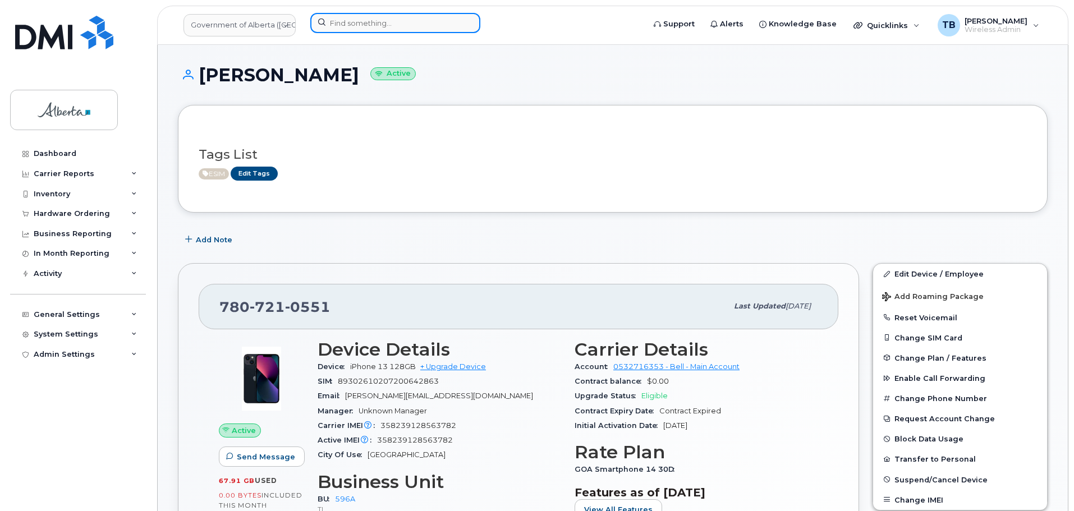
click at [344, 29] on input at bounding box center [395, 23] width 170 height 20
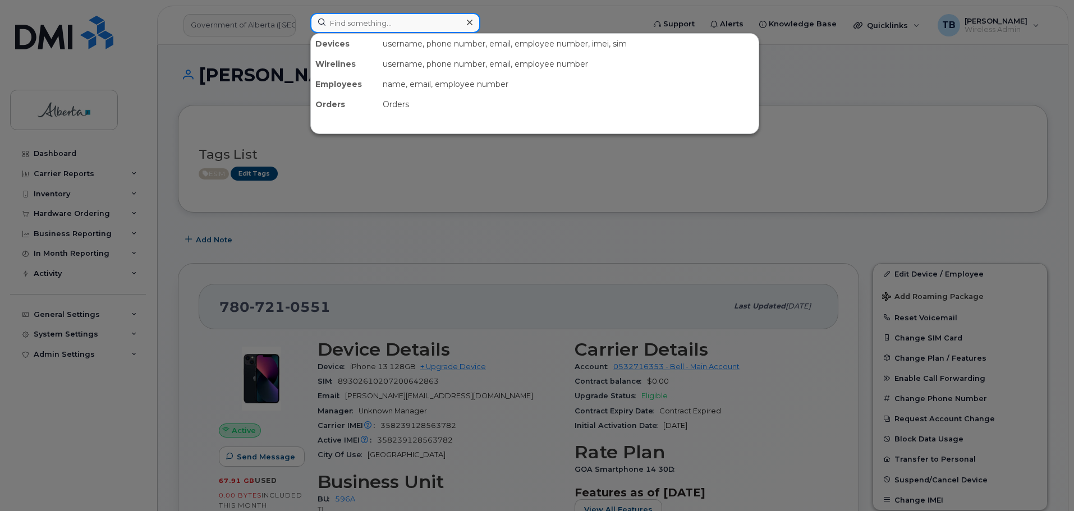
paste input "5873573210"
type input "5873573210"
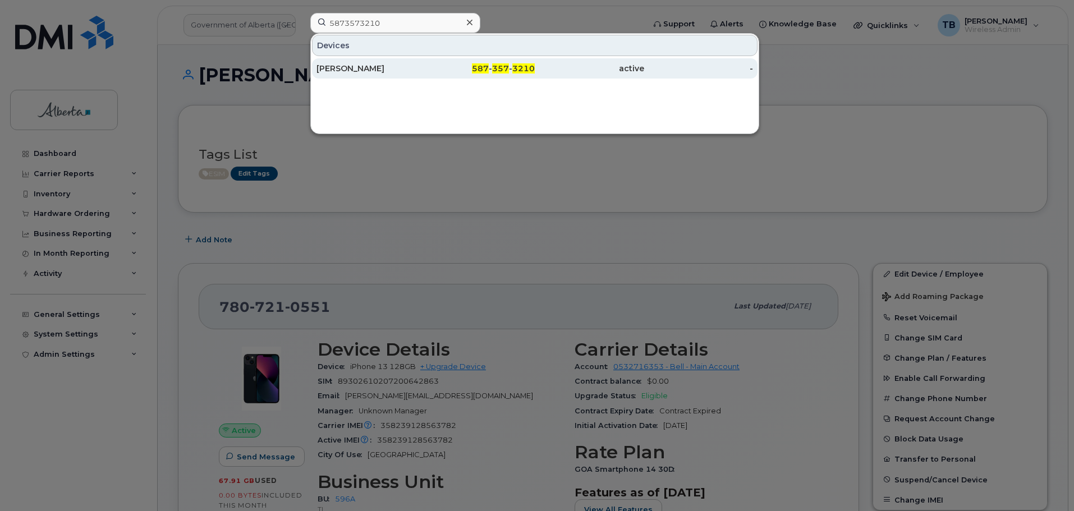
drag, startPoint x: 355, startPoint y: 71, endPoint x: 334, endPoint y: 71, distance: 20.2
click at [355, 71] on div "[PERSON_NAME]" at bounding box center [370, 68] width 109 height 11
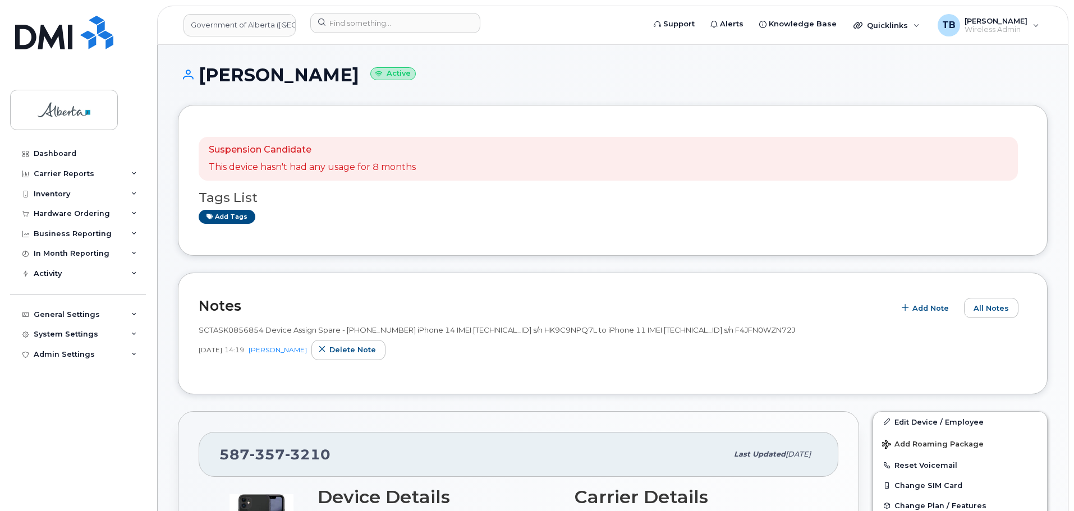
drag, startPoint x: 254, startPoint y: 365, endPoint x: 238, endPoint y: 346, distance: 25.1
drag, startPoint x: 238, startPoint y: 346, endPoint x: 191, endPoint y: 361, distance: 49.5
click at [191, 361] on div "Notes Add Note All Notes SCTASK0856854 Device Assign Spare - (1) 5873573210 iPh…" at bounding box center [613, 334] width 870 height 122
click at [218, 330] on span "SCTASK0856854 Device Assign Spare - (1) 5873573210 iPhone 14 IMEI 3548273814907…" at bounding box center [497, 329] width 597 height 9
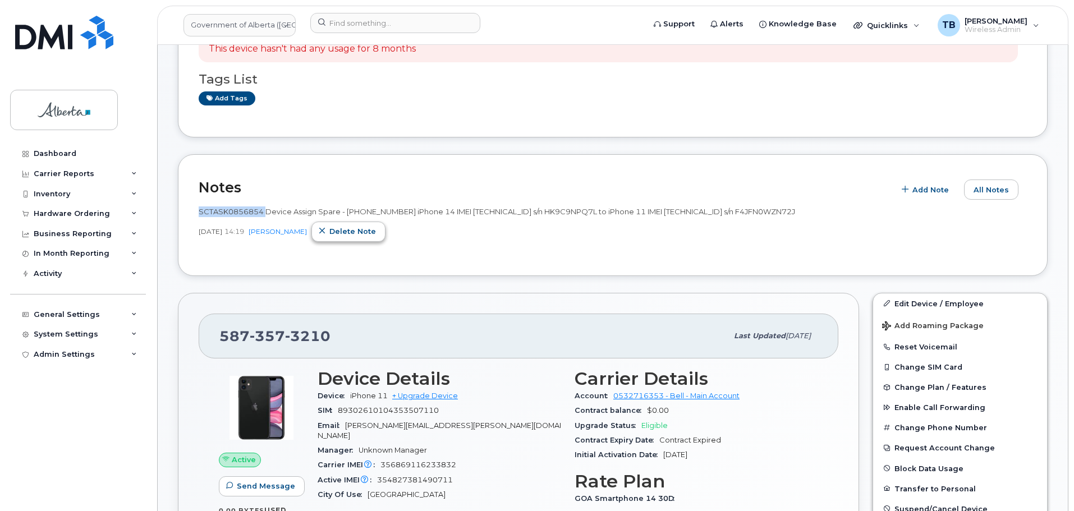
scroll to position [168, 0]
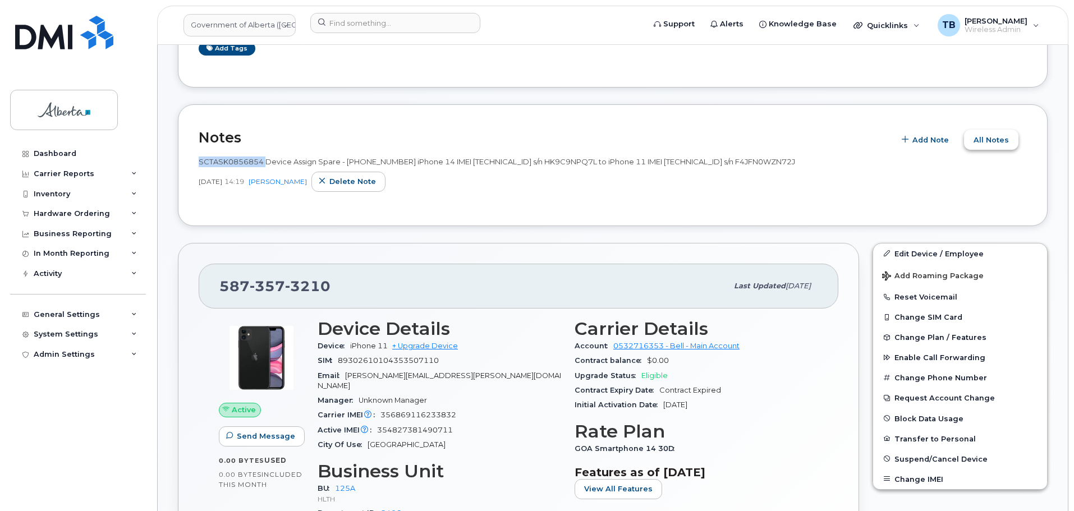
click at [985, 143] on span "All Notes" at bounding box center [991, 140] width 35 height 11
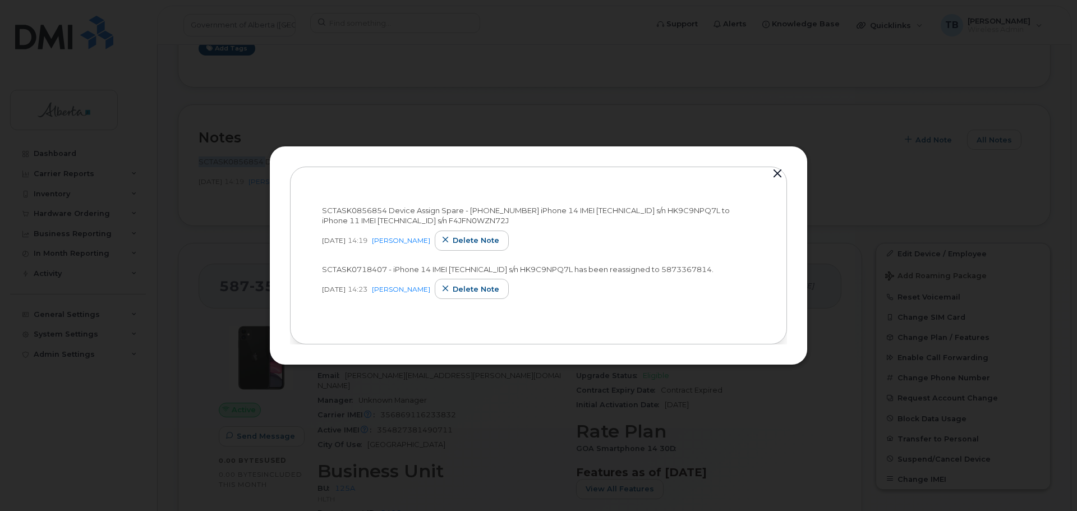
click at [778, 171] on button "button" at bounding box center [777, 174] width 17 height 16
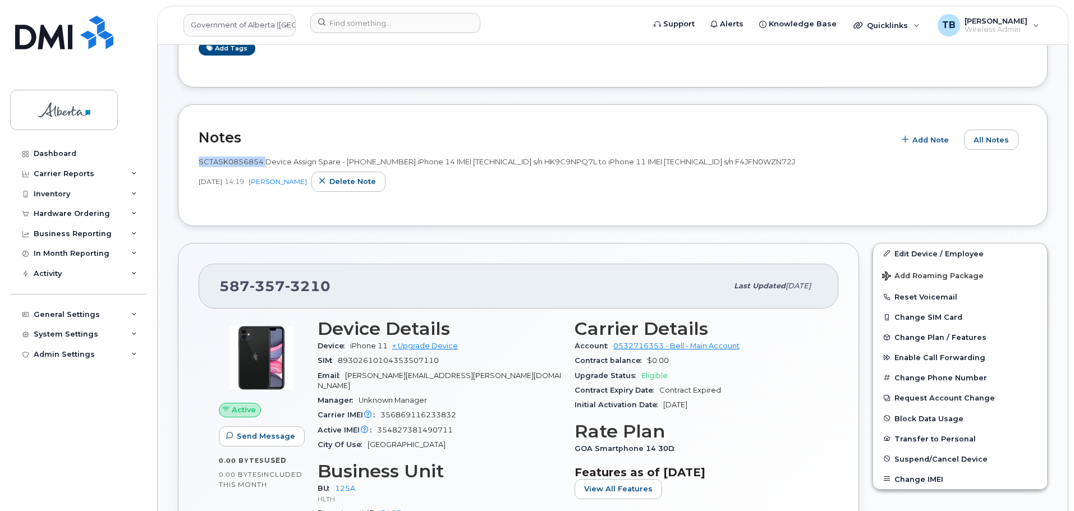
click at [778, 171] on div "SCTASK0856854 Device Assign Spare - (1) 5873573210 iPhone 14 IMEI 3548273814907…" at bounding box center [613, 174] width 828 height 35
copy span "SCTASK0856854"
drag, startPoint x: 44, startPoint y: 53, endPoint x: 65, endPoint y: 0, distance: 56.5
click at [44, 52] on link at bounding box center [64, 48] width 108 height 64
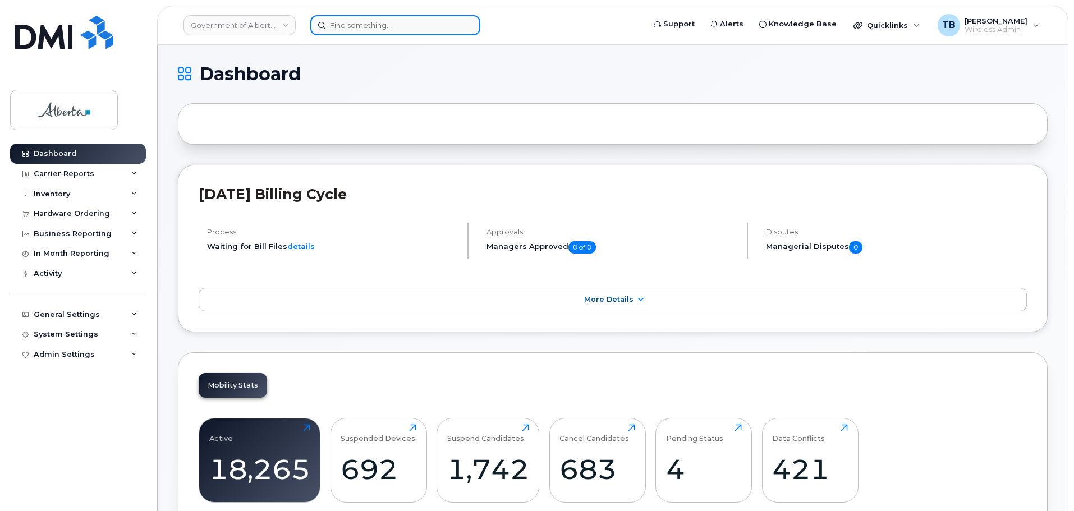
click at [333, 25] on input at bounding box center [395, 25] width 170 height 20
click at [333, 26] on input at bounding box center [395, 25] width 170 height 20
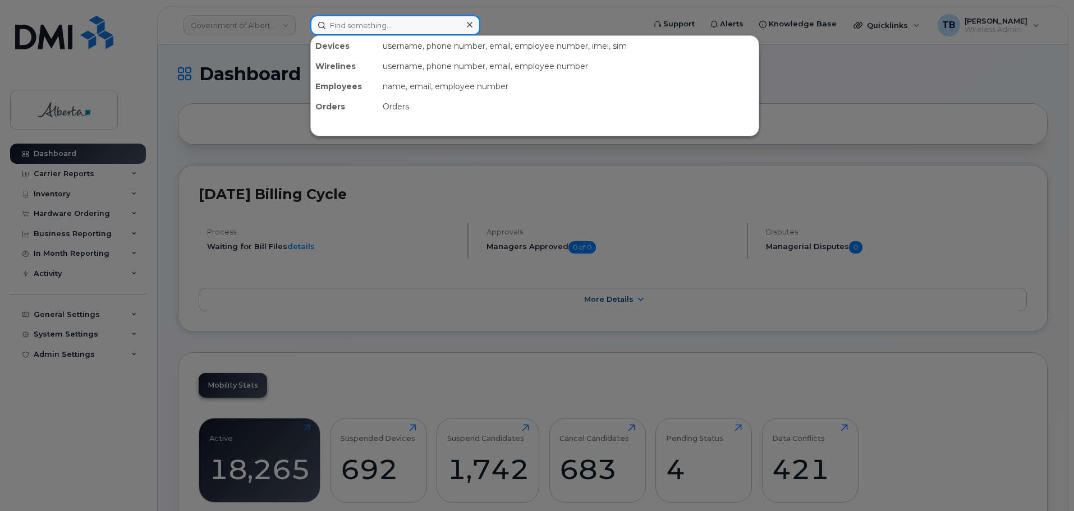
paste input "4038945465"
type input "4038945465"
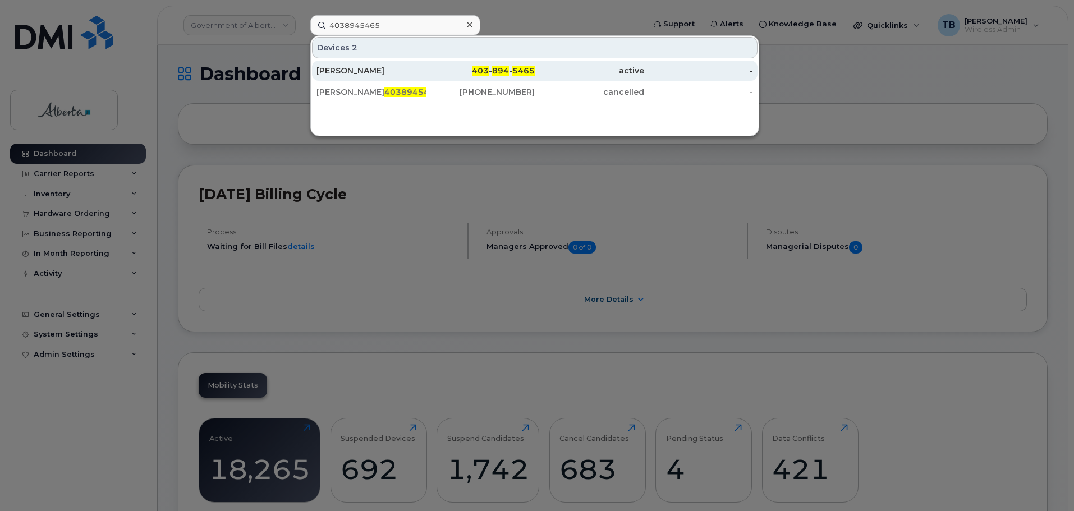
click at [352, 74] on div "[PERSON_NAME]" at bounding box center [370, 70] width 109 height 11
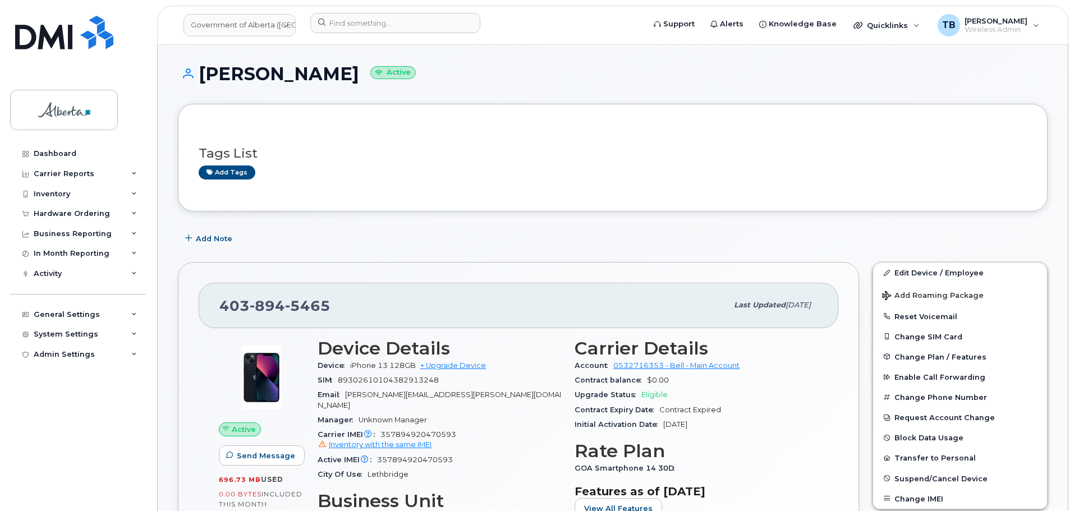
scroll to position [112, 0]
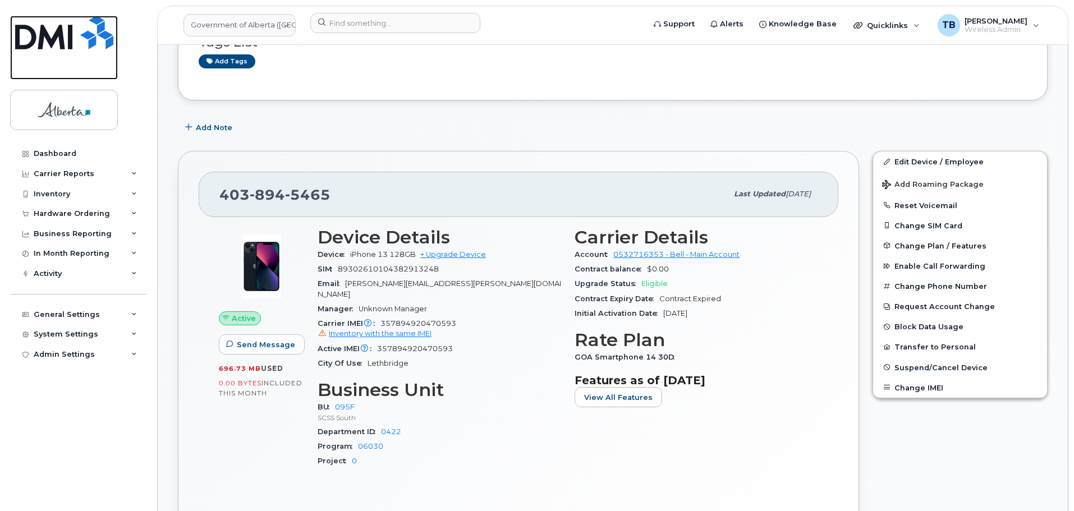
click at [51, 51] on link at bounding box center [64, 48] width 108 height 64
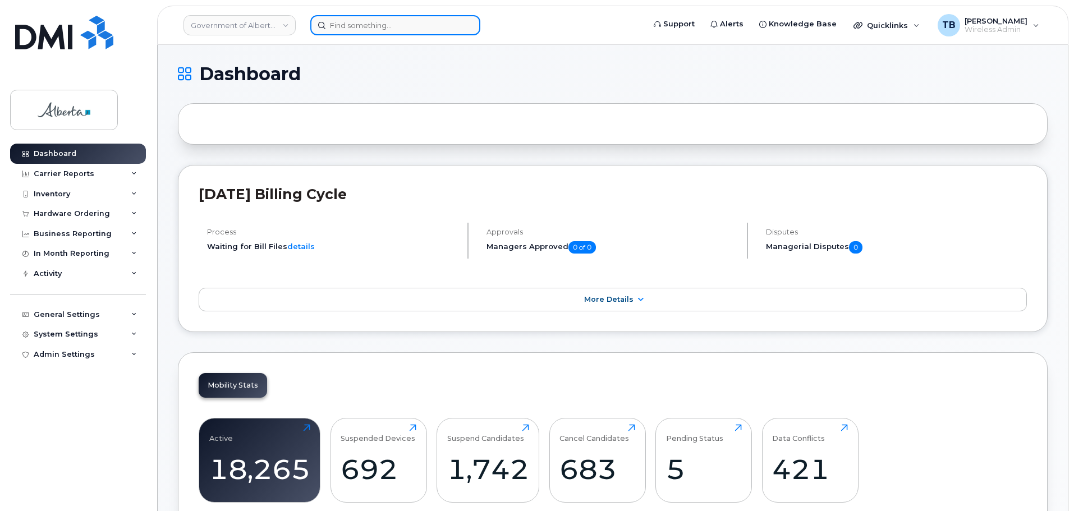
click at [438, 28] on input at bounding box center [395, 25] width 170 height 20
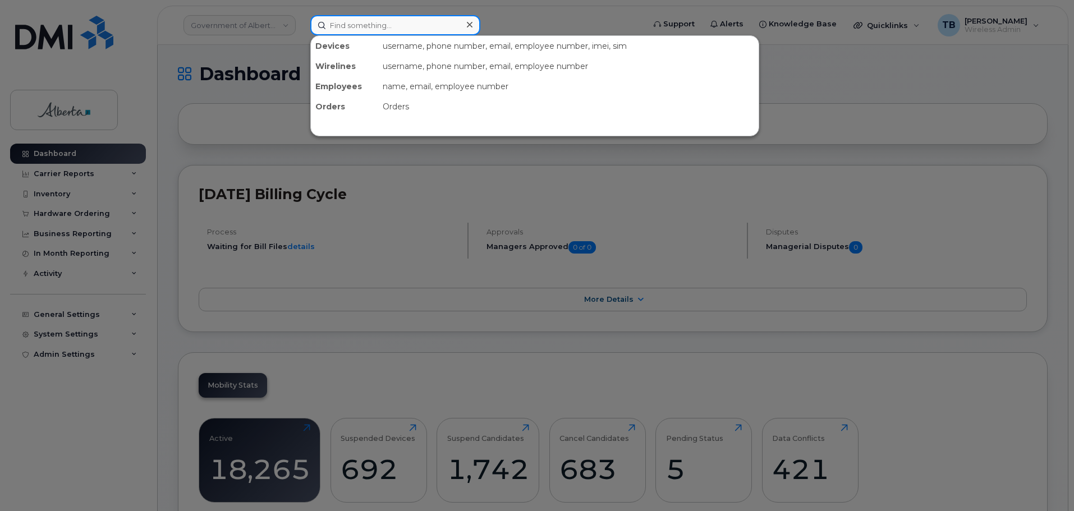
paste input "5875451806"
type input "5875451806"
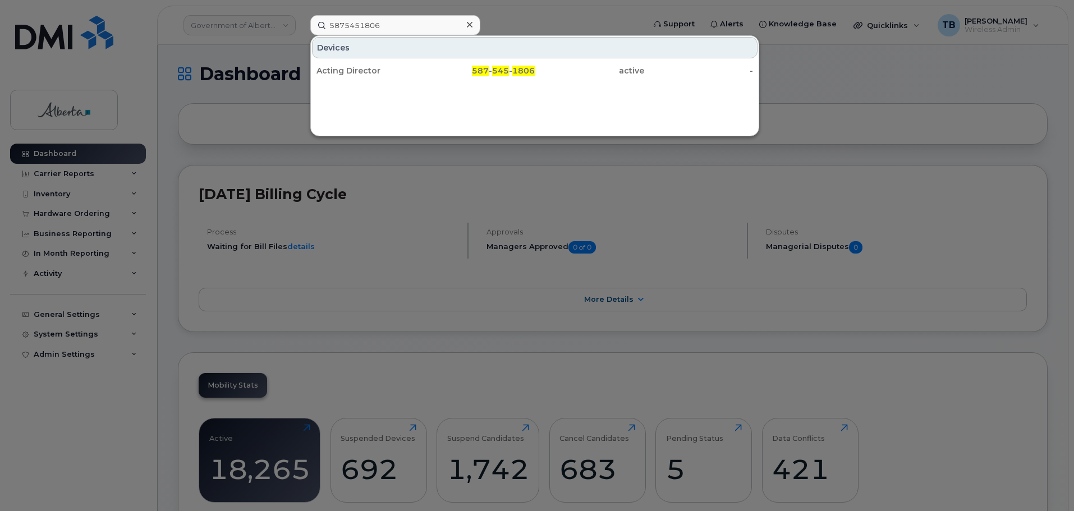
drag, startPoint x: 360, startPoint y: 68, endPoint x: 408, endPoint y: 96, distance: 55.1
click at [360, 68] on div "Acting Director" at bounding box center [370, 70] width 109 height 11
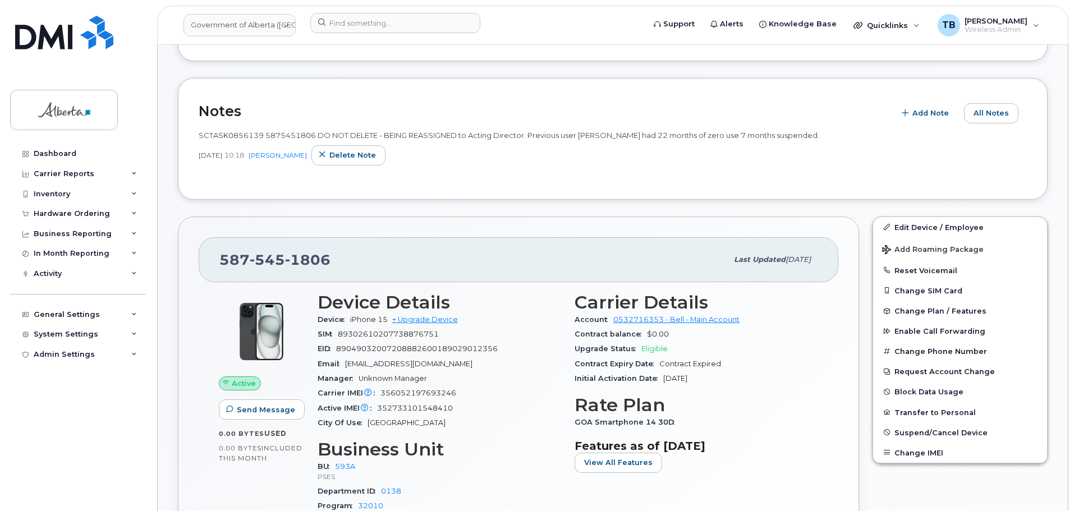
scroll to position [337, 0]
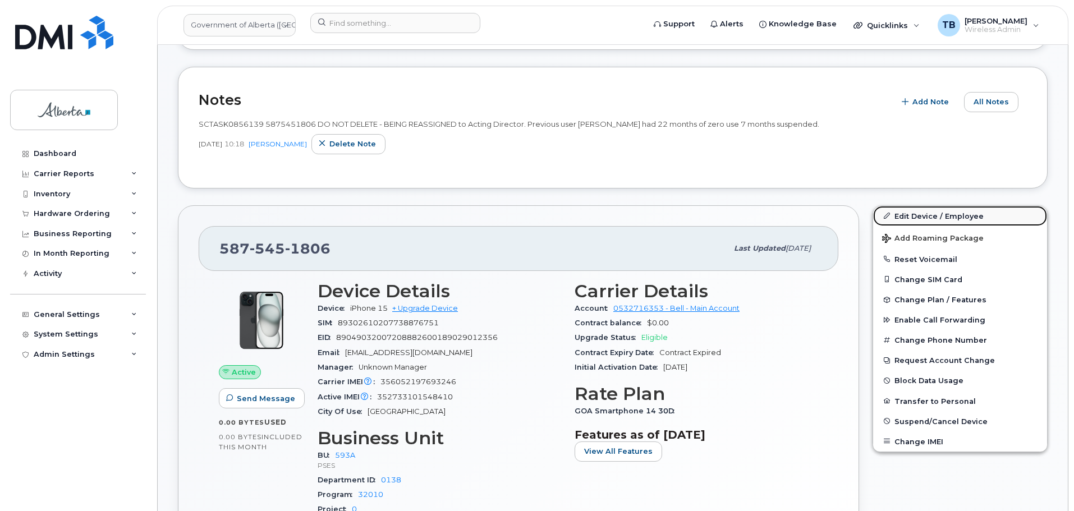
click at [918, 219] on link "Edit Device / Employee" at bounding box center [960, 216] width 174 height 20
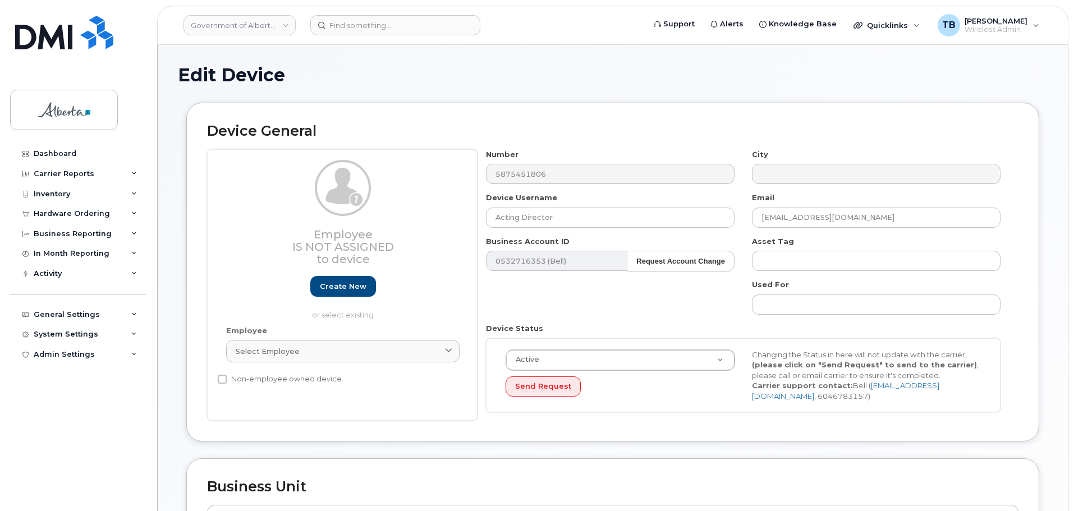
select select "4797682"
drag, startPoint x: 888, startPoint y: 219, endPoint x: 754, endPoint y: 221, distance: 134.1
click at [757, 221] on input "Sanna.Gardam@gov.ab.ca" at bounding box center [876, 218] width 249 height 20
click at [754, 221] on input "Sanna.Gardam@gov.ab.ca" at bounding box center [876, 218] width 249 height 20
paste input "tephen Phillips"
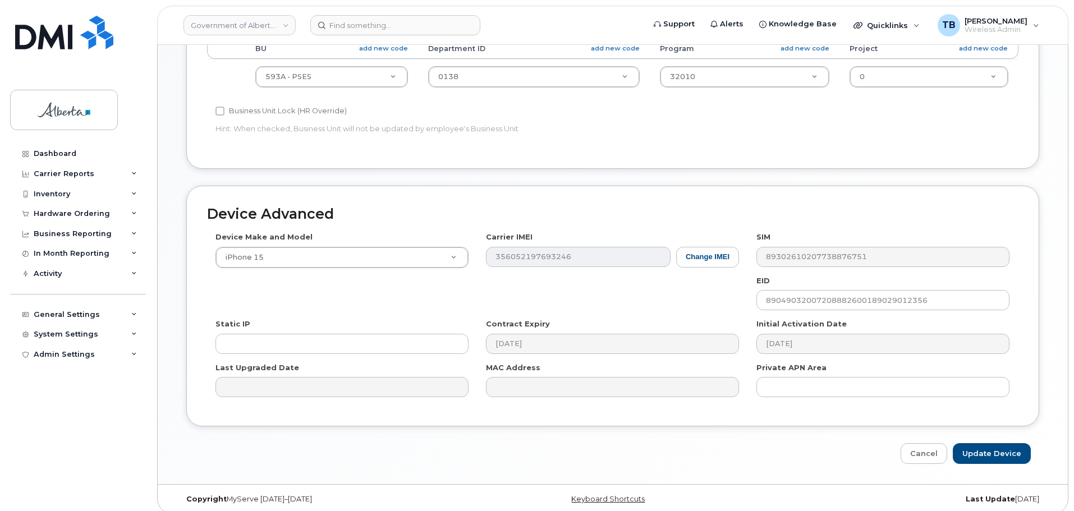
scroll to position [475, 0]
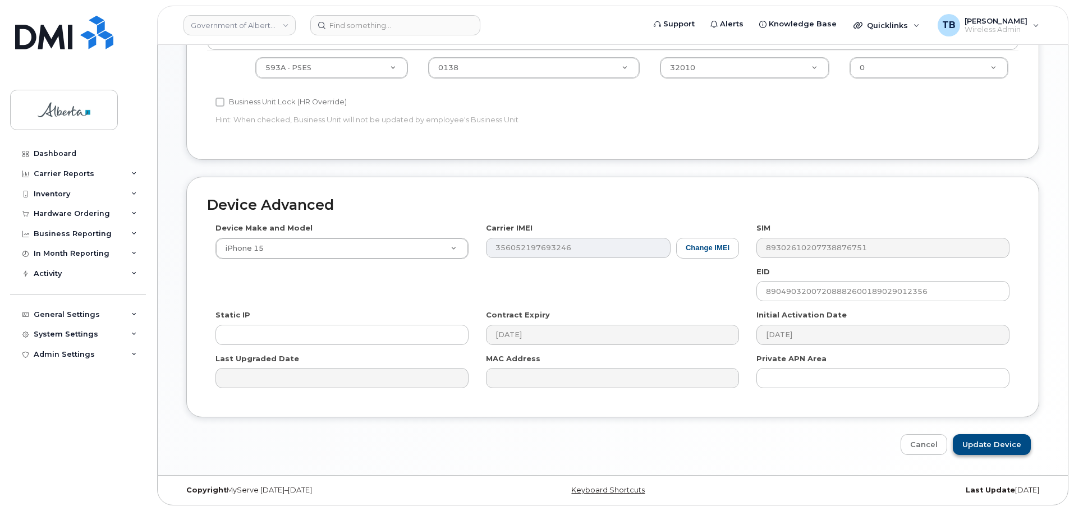
type input "Stephen [EMAIL_ADDRESS][DOMAIN_NAME]"
click at [987, 451] on input "Update Device" at bounding box center [992, 444] width 78 height 21
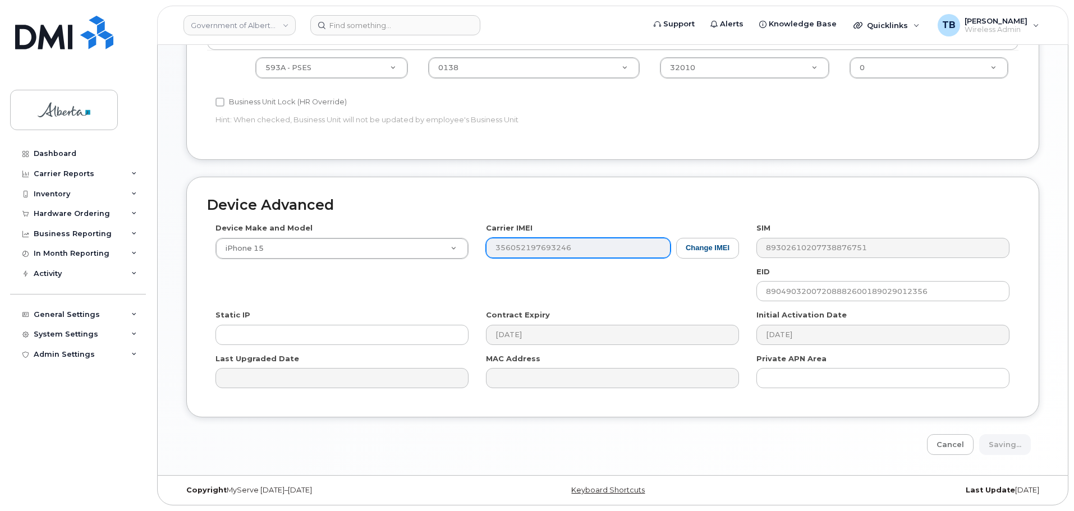
type input "Saving..."
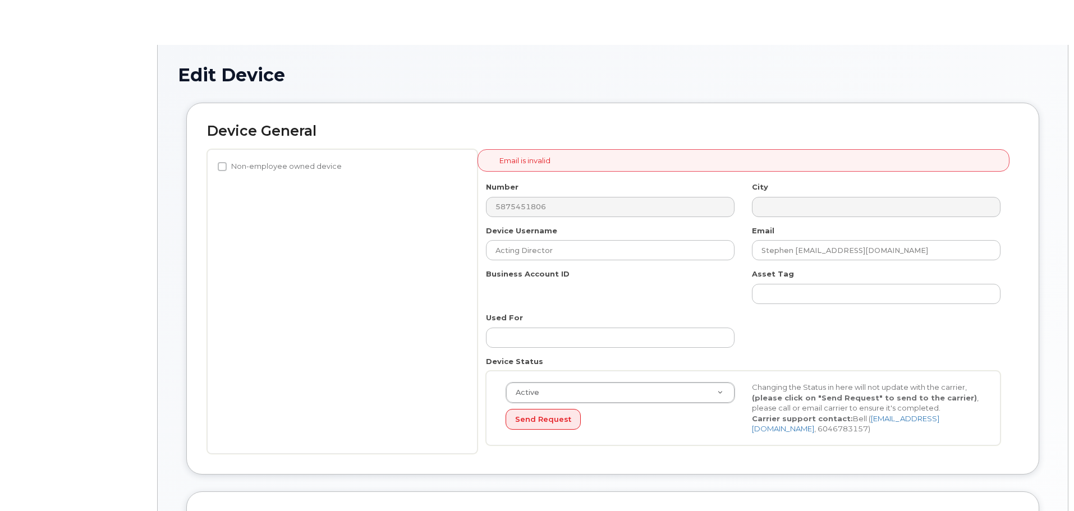
select select "4797682"
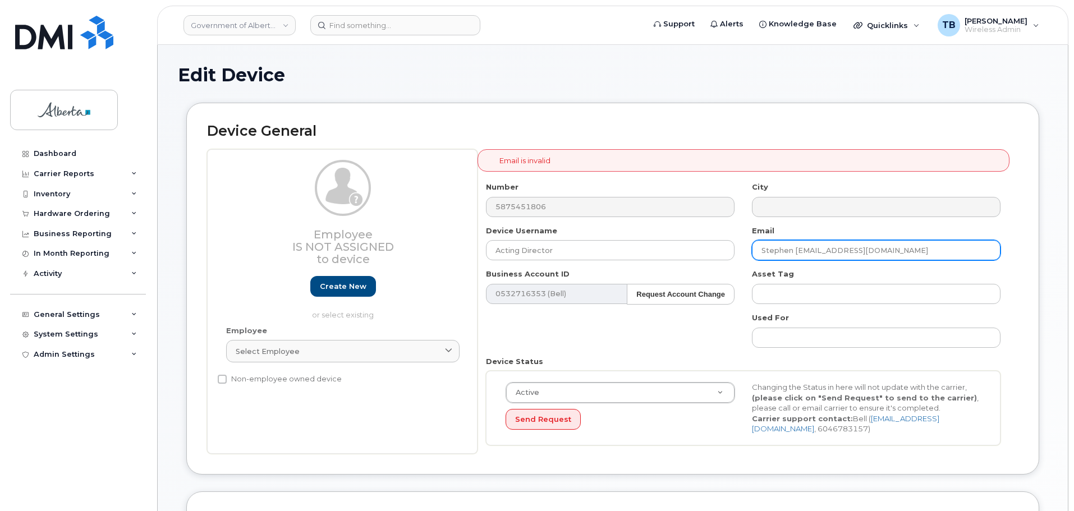
click at [796, 252] on input "Stephen [EMAIL_ADDRESS][DOMAIN_NAME]" at bounding box center [876, 250] width 249 height 20
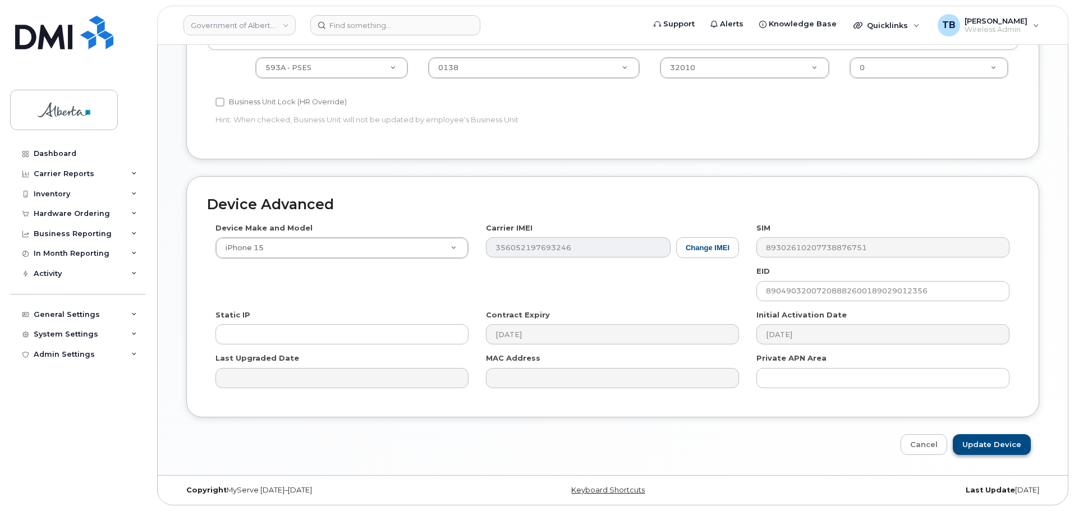
type input "Stephen.Phillips@gov.ab.ca"
drag, startPoint x: 987, startPoint y: 451, endPoint x: 752, endPoint y: 347, distance: 256.5
click at [987, 451] on input "Update Device" at bounding box center [992, 444] width 78 height 21
type input "Saving..."
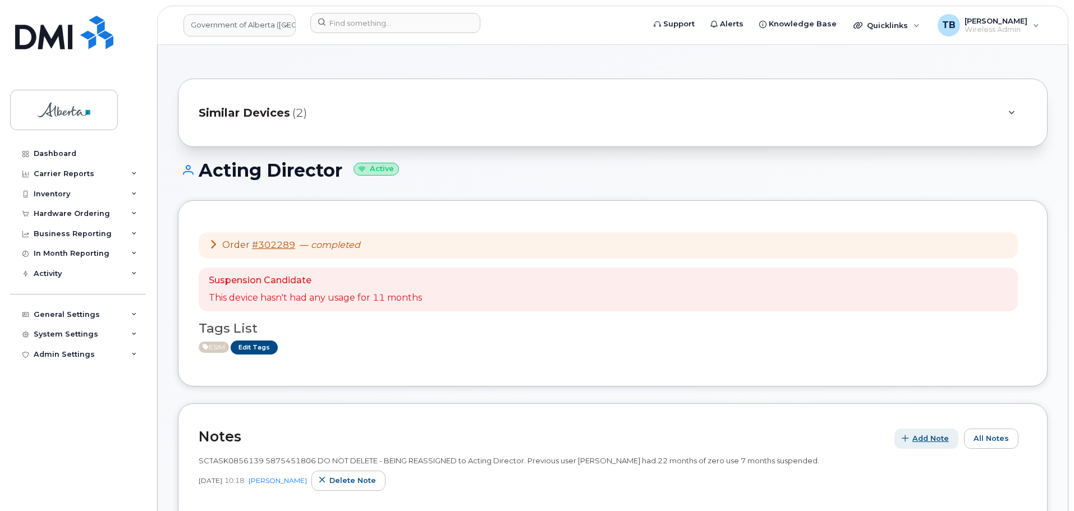
click at [921, 437] on span "Add Note" at bounding box center [930, 438] width 36 height 11
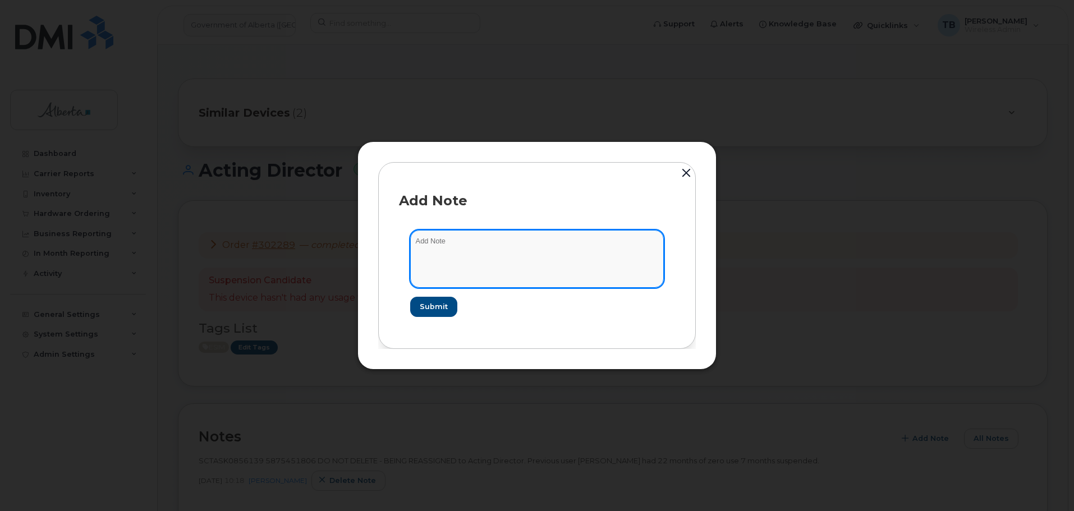
click at [456, 244] on textarea at bounding box center [537, 258] width 254 height 57
paste textarea "SCTASK0862333"
click at [495, 242] on textarea "SCTASK0862333 -" at bounding box center [537, 258] width 254 height 57
paste textarea "Consult - 5875451806 iPhone 15 IMEI 356052197667331 s/n L79JXNPW96 update respo…"
click at [466, 242] on textarea "SCTASK0862333 - Consult - 5875451806 iPhone 15 IMEI 356052197667331 s/n L79JXNP…" at bounding box center [537, 258] width 254 height 57
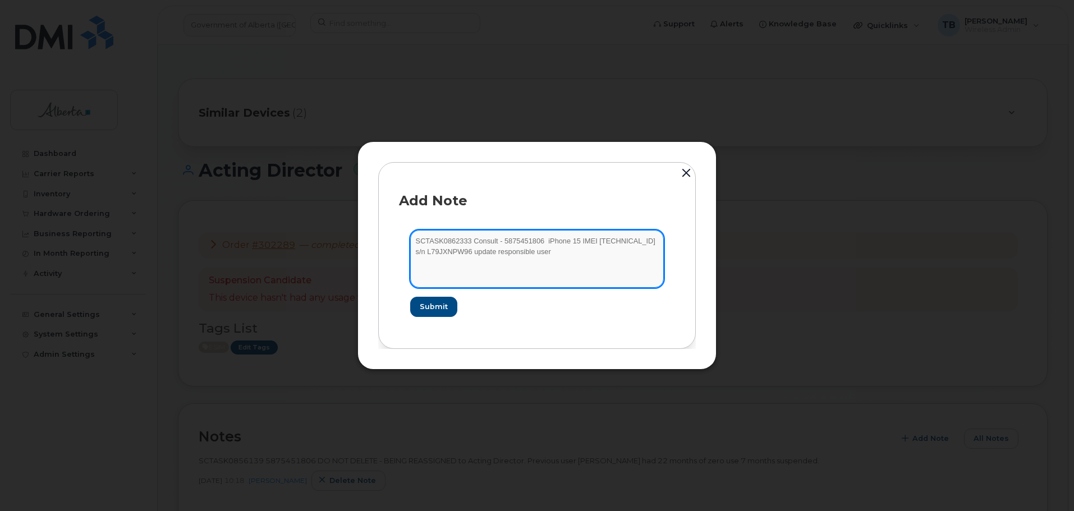
click at [537, 251] on textarea "SCTASK0862333 Consult - 5875451806 iPhone 15 IMEI 356052197667331 s/n L79JXNPW9…" at bounding box center [537, 258] width 254 height 57
type textarea "SCTASK0862333 Consult - 5875451806 iPhone 15 IMEI 356052197667331 s/n L79JXNPW9…"
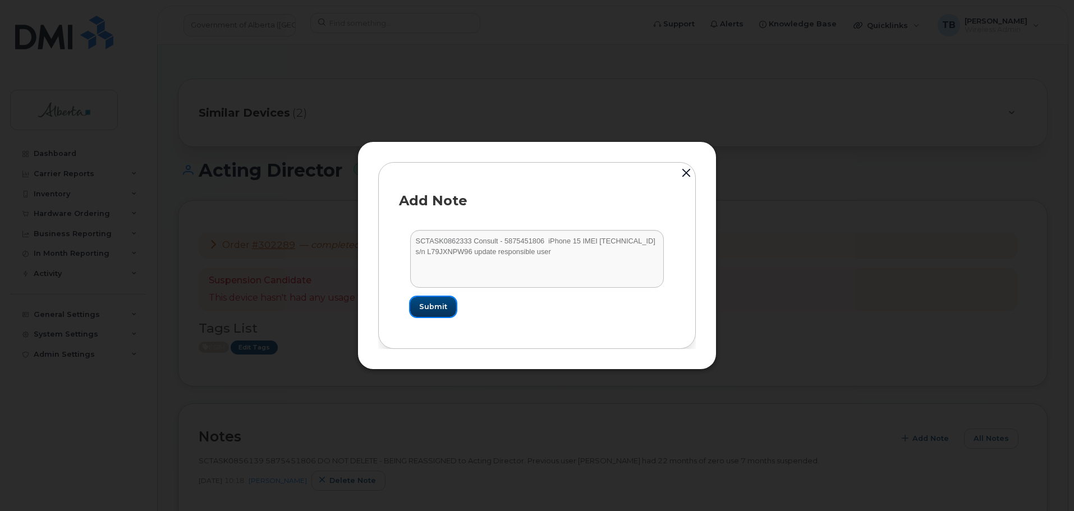
click at [429, 304] on span "Submit" at bounding box center [433, 306] width 28 height 11
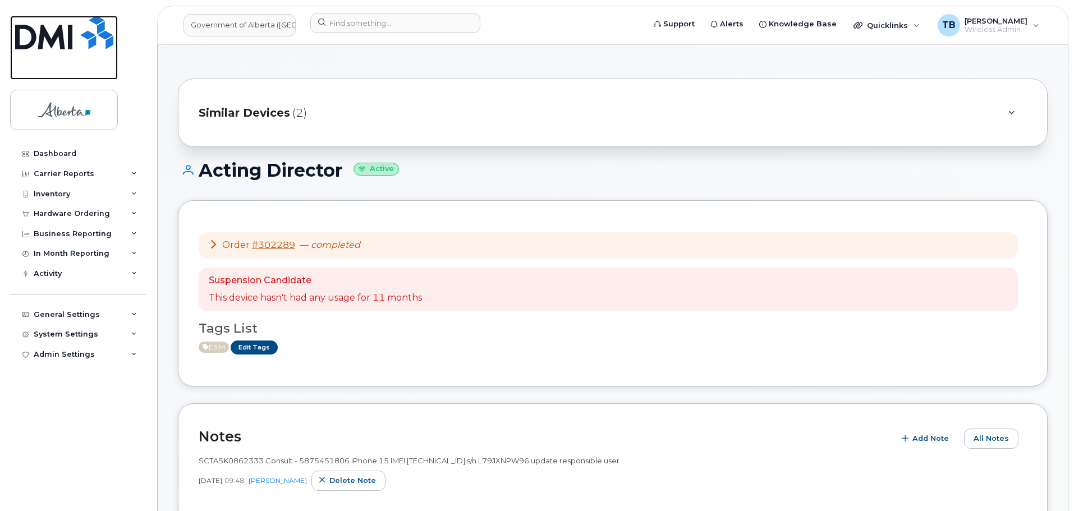
click at [75, 47] on img at bounding box center [64, 33] width 98 height 34
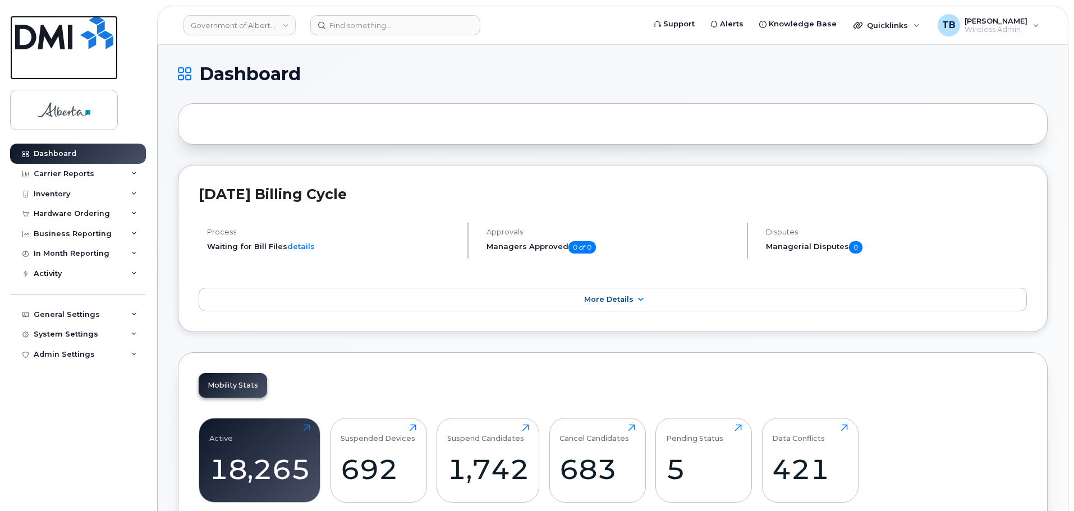
click at [57, 36] on img at bounding box center [64, 33] width 98 height 34
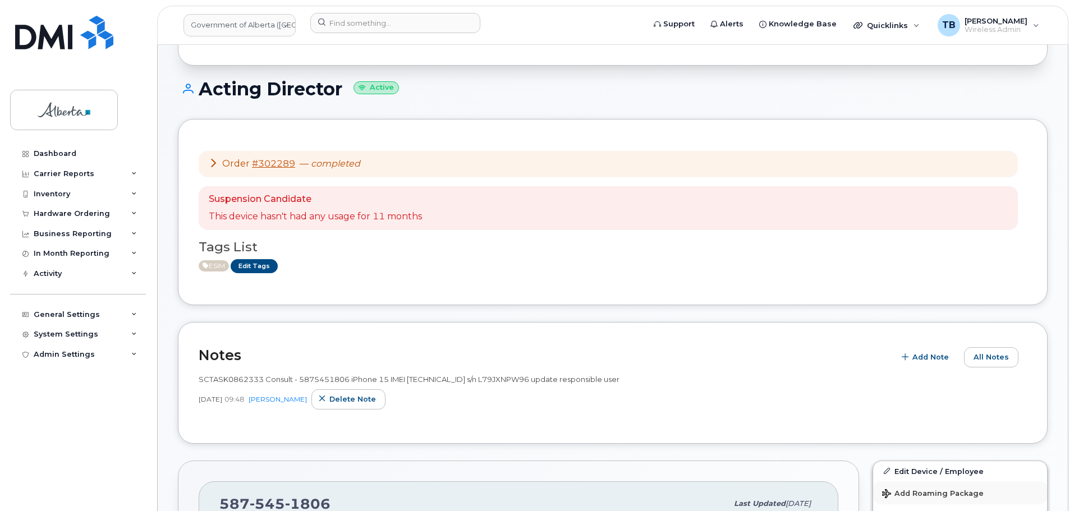
scroll to position [168, 0]
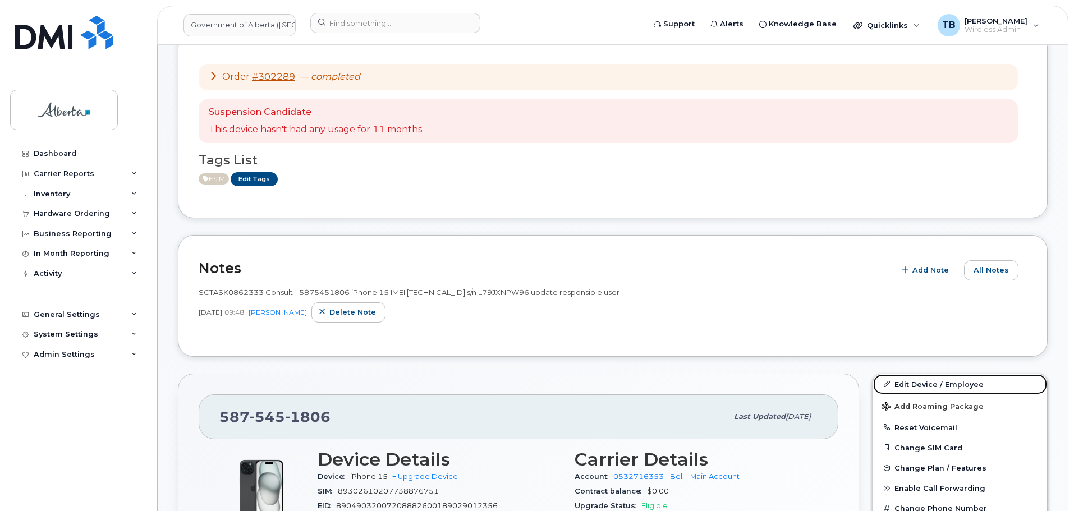
drag, startPoint x: 907, startPoint y: 382, endPoint x: 681, endPoint y: 370, distance: 225.9
click at [907, 382] on link "Edit Device / Employee" at bounding box center [960, 384] width 174 height 20
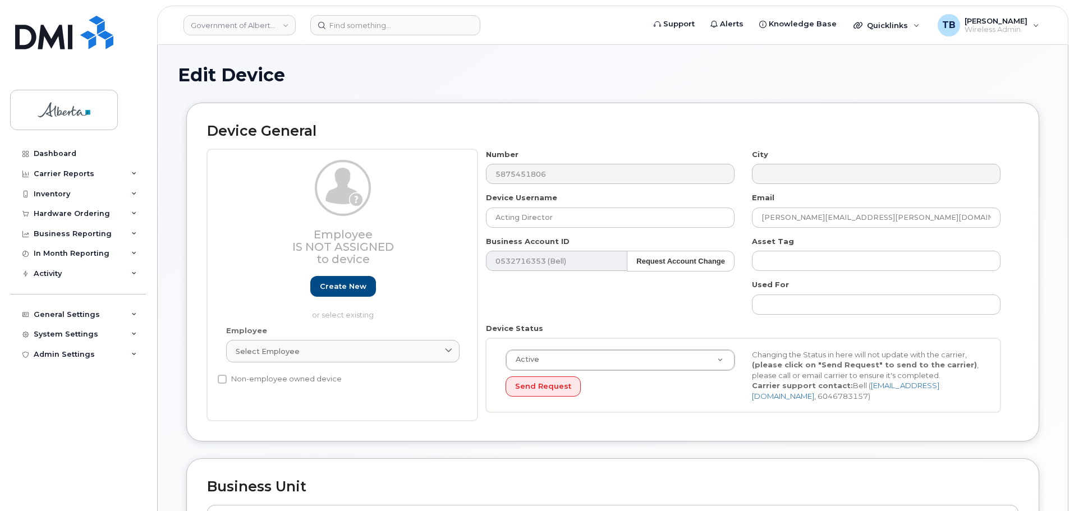
select select "4797682"
click at [573, 221] on input "Acting Director" at bounding box center [610, 218] width 249 height 20
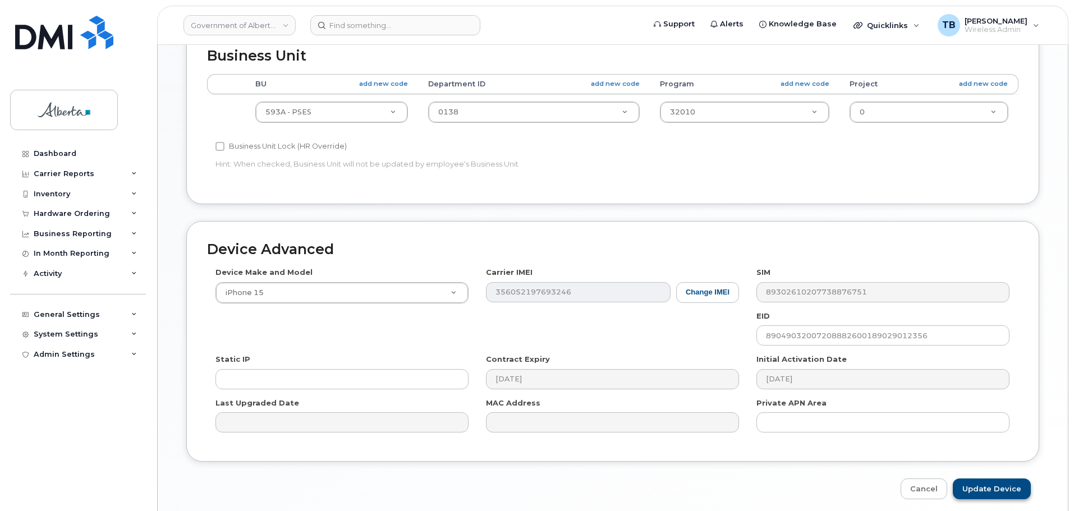
scroll to position [449, 0]
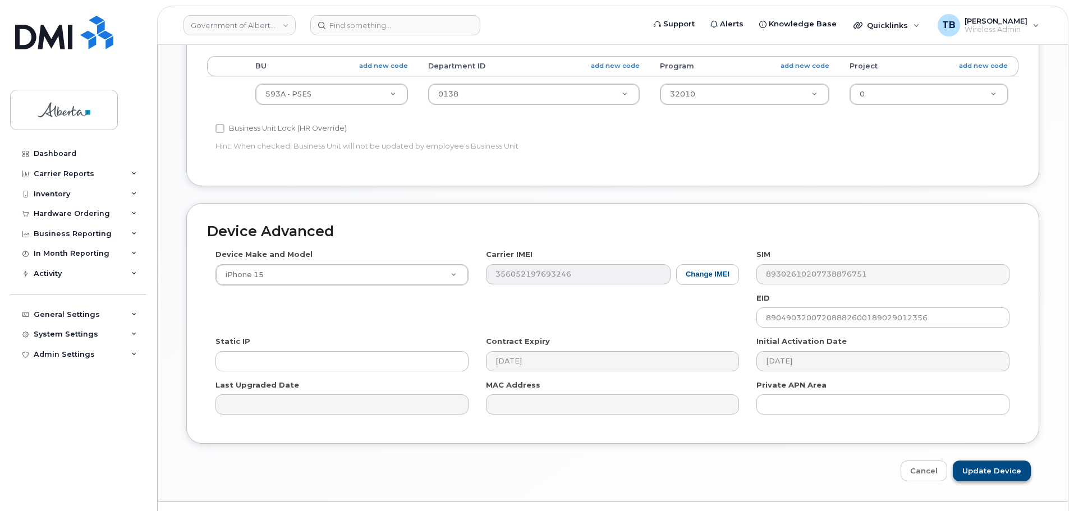
type input "Acting Director on-call"
click at [981, 469] on input "Update Device" at bounding box center [992, 471] width 78 height 21
type input "Saving..."
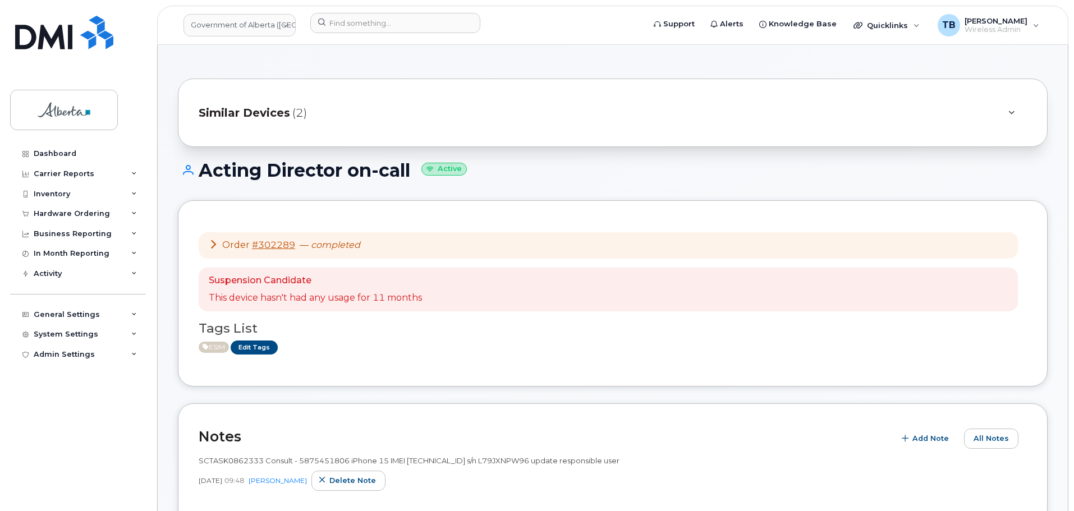
click at [535, 258] on div "Order #302289 — completed" at bounding box center [608, 245] width 819 height 26
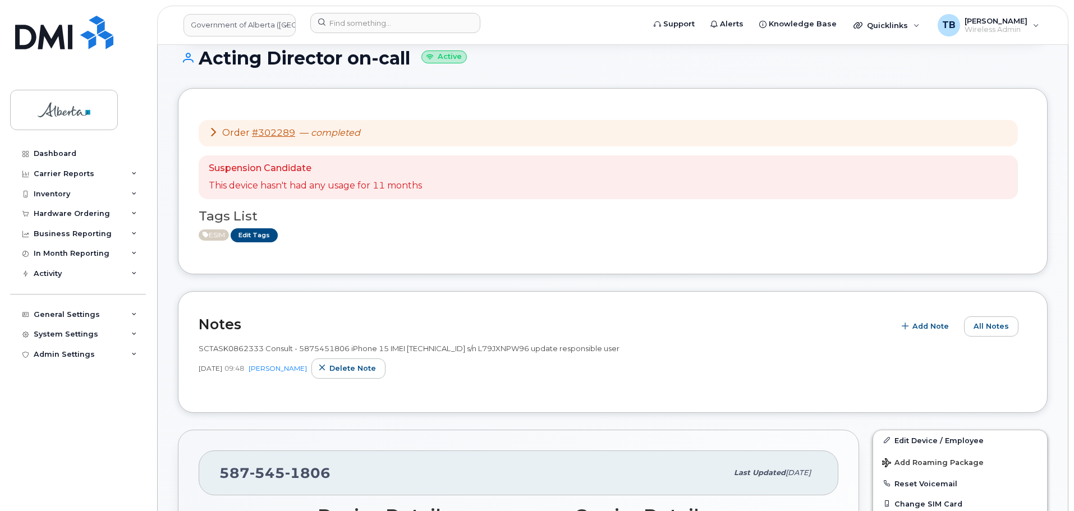
scroll to position [281, 0]
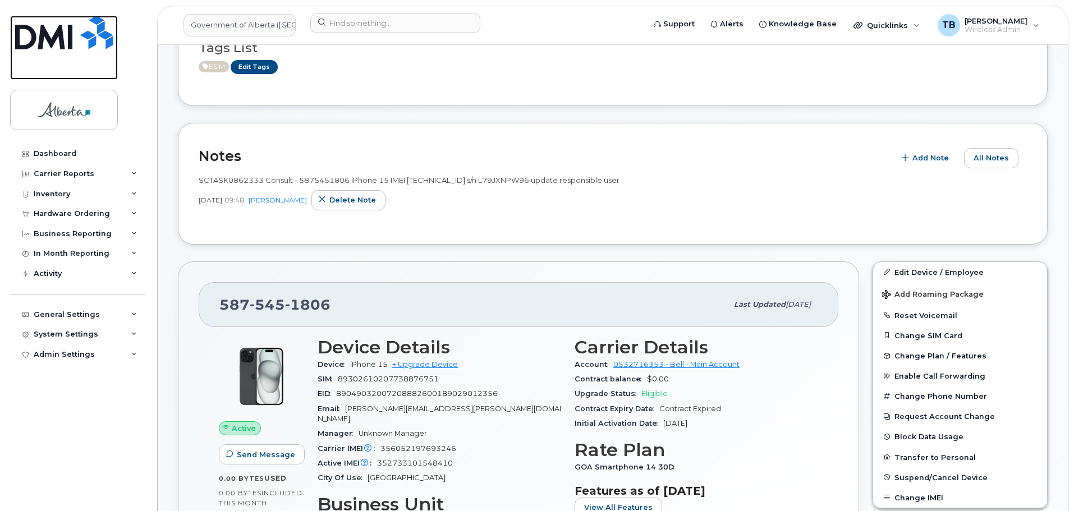
click at [75, 38] on img at bounding box center [64, 33] width 98 height 34
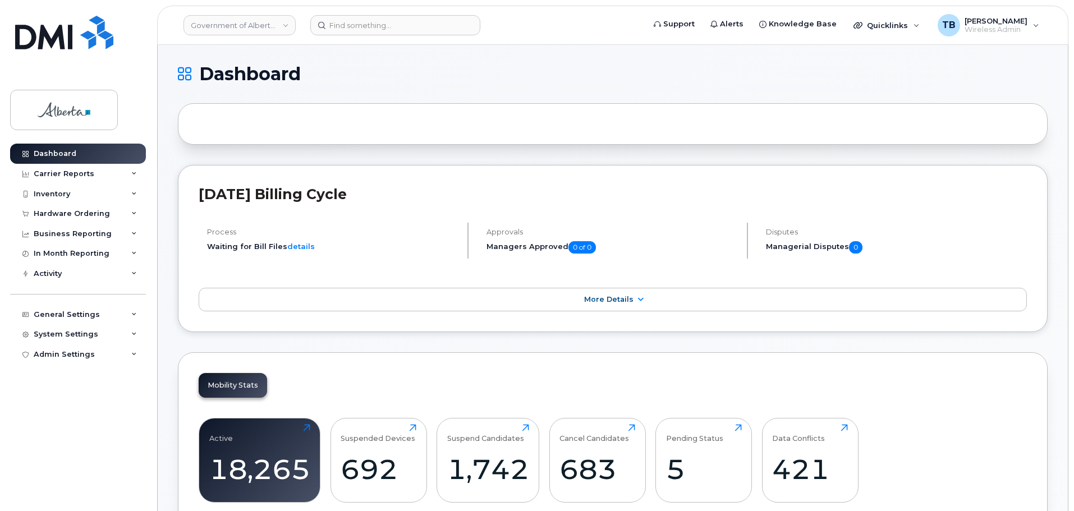
click at [333, 19] on input at bounding box center [395, 25] width 170 height 20
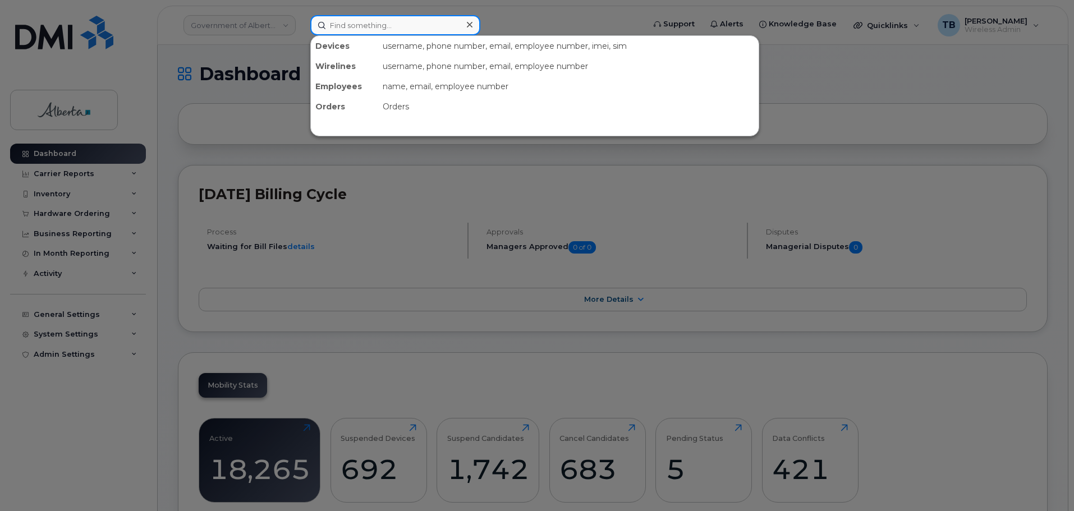
paste input "5873378533"
type input "5873378533"
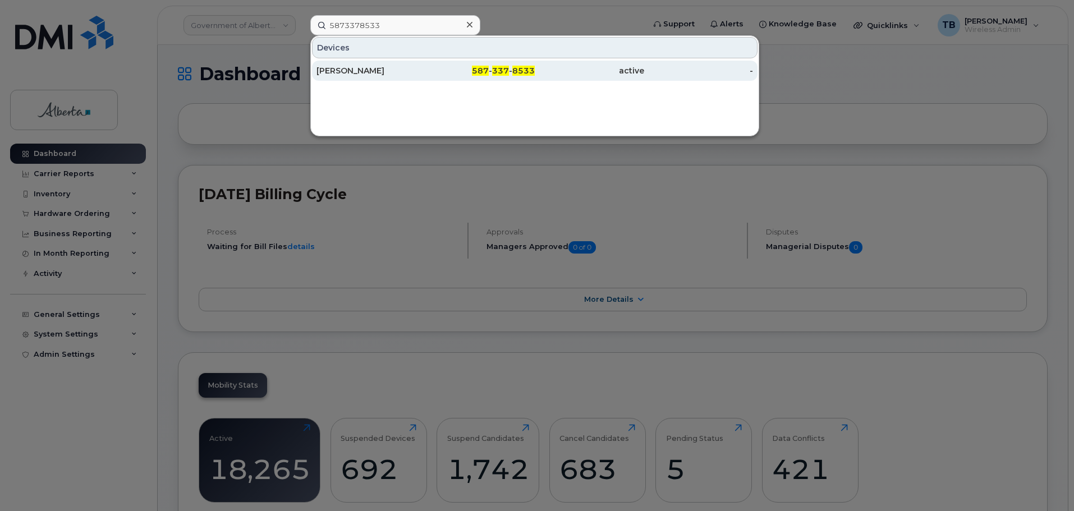
click at [352, 71] on div "[PERSON_NAME]" at bounding box center [370, 70] width 109 height 11
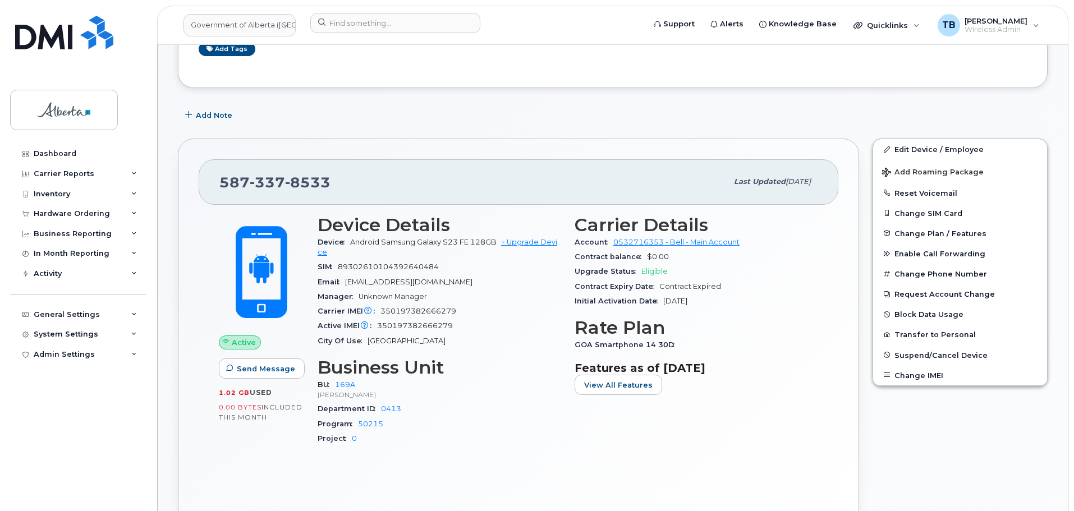
scroll to position [224, 0]
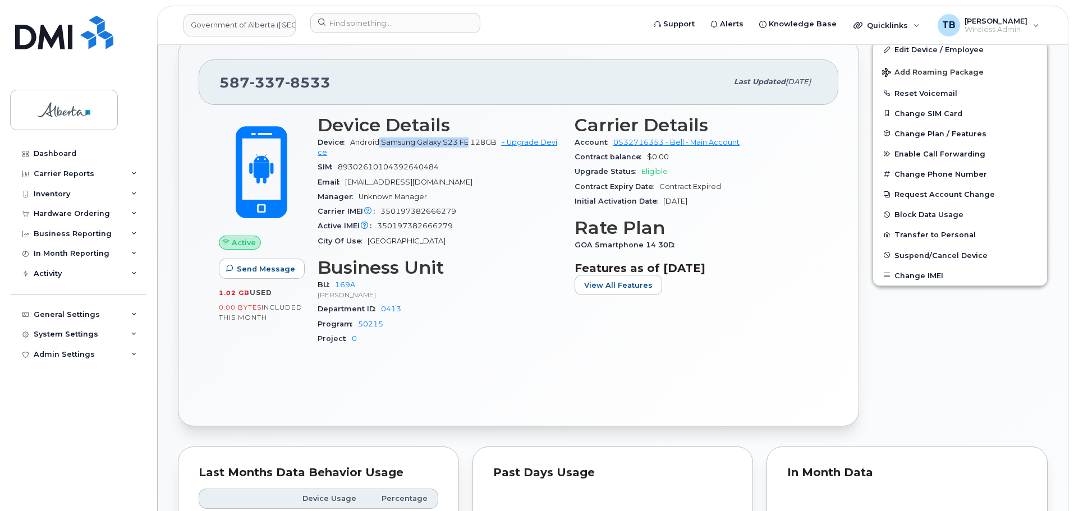
drag, startPoint x: 380, startPoint y: 141, endPoint x: 467, endPoint y: 142, distance: 87.0
click at [467, 142] on span "Android Samsung Galaxy S23 FE 128GB" at bounding box center [423, 142] width 146 height 8
drag, startPoint x: 456, startPoint y: 141, endPoint x: 356, endPoint y: 157, distance: 101.2
click at [356, 157] on div "Device Android Samsung Galaxy S23 FE 128GB + Upgrade Device" at bounding box center [440, 147] width 244 height 25
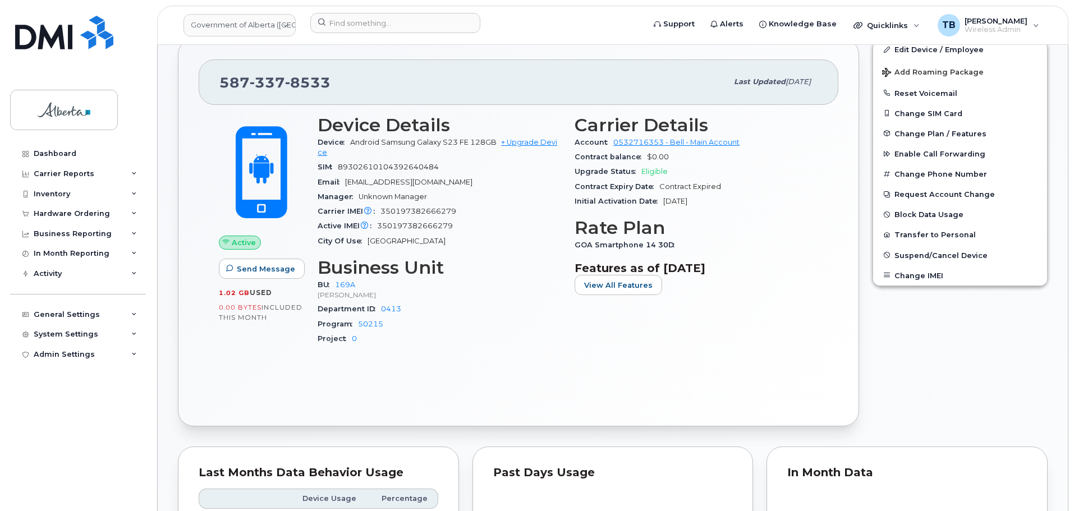
click at [359, 172] on div "SIM 89302610104392640484" at bounding box center [440, 167] width 244 height 15
drag, startPoint x: 383, startPoint y: 142, endPoint x: 467, endPoint y: 143, distance: 84.7
click at [467, 143] on span "Android Samsung Galaxy S23 FE 128GB" at bounding box center [423, 142] width 146 height 8
copy span "Samsung Galaxy S23 FE"
click at [323, 20] on input at bounding box center [395, 23] width 170 height 20
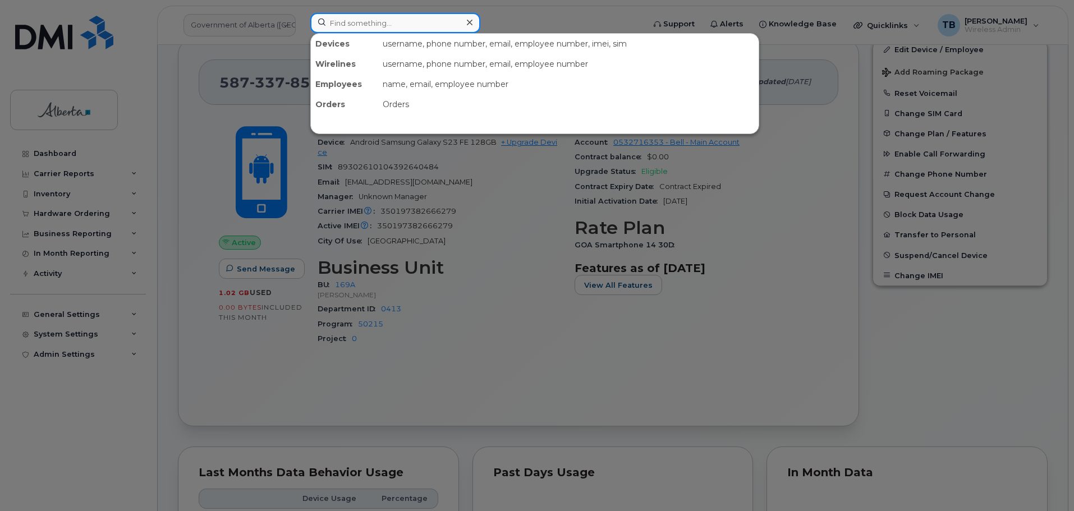
paste input "7806246359"
type input "7806246359"
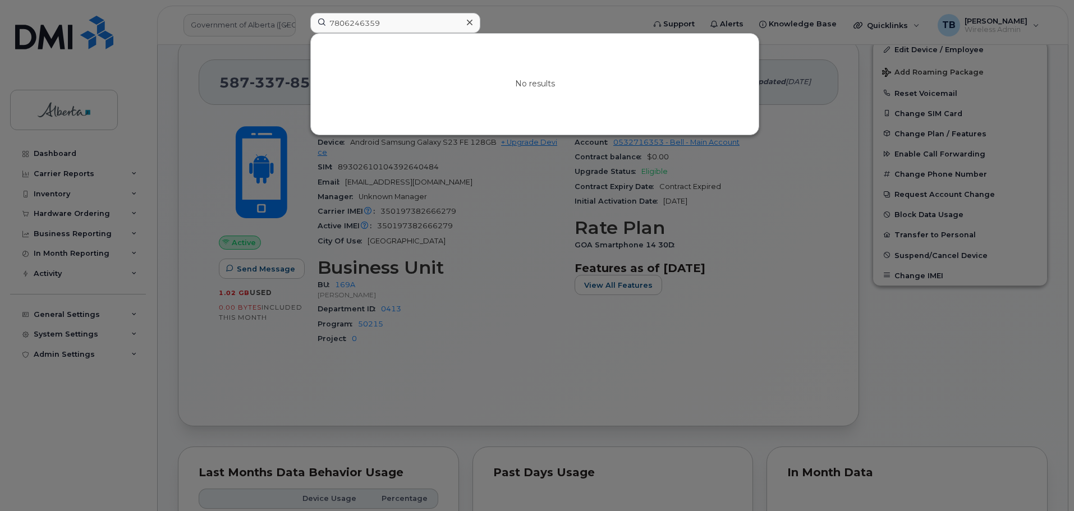
click at [465, 24] on div at bounding box center [469, 23] width 16 height 16
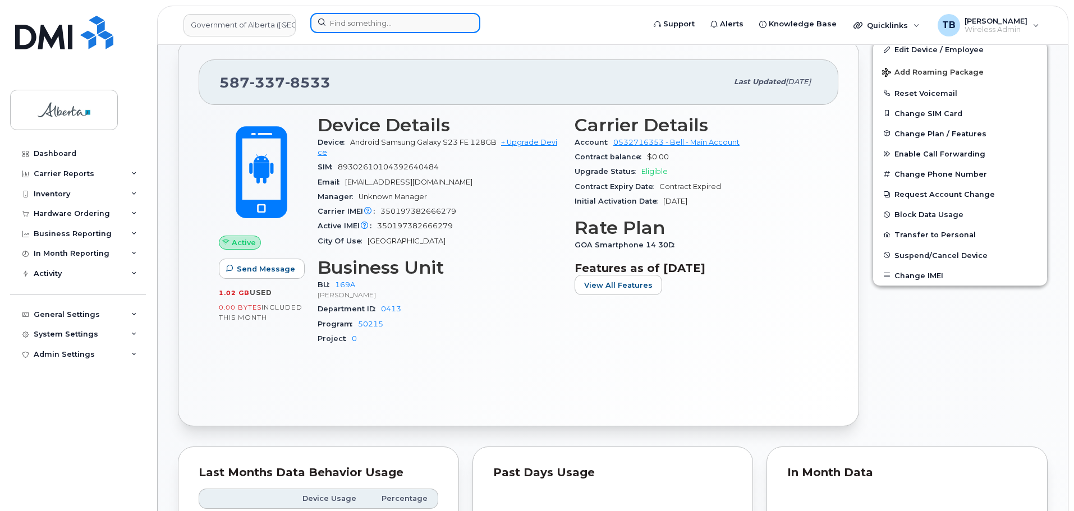
click at [313, 26] on input at bounding box center [395, 23] width 170 height 20
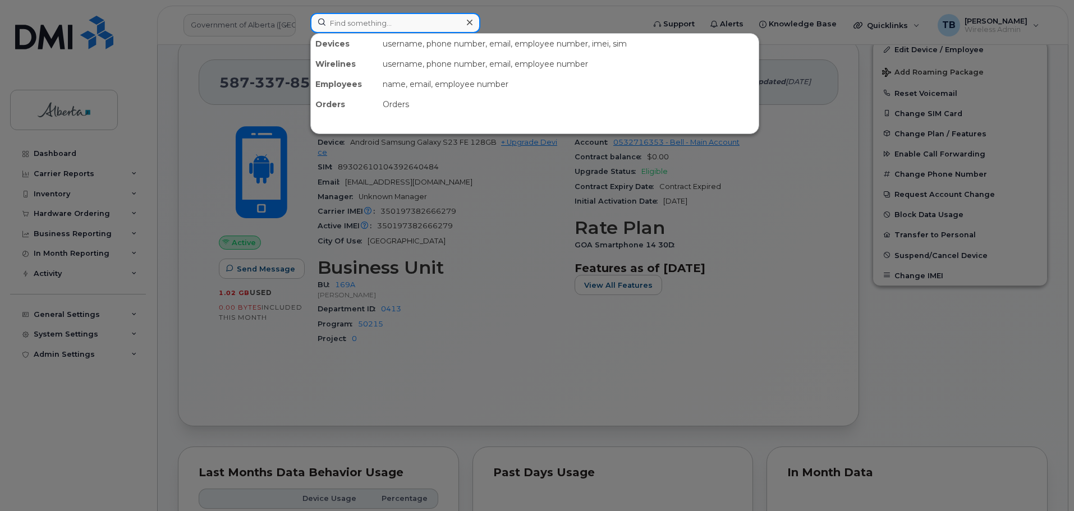
click at [314, 26] on input at bounding box center [395, 23] width 170 height 20
paste input "7802677664"
type input "7802677664"
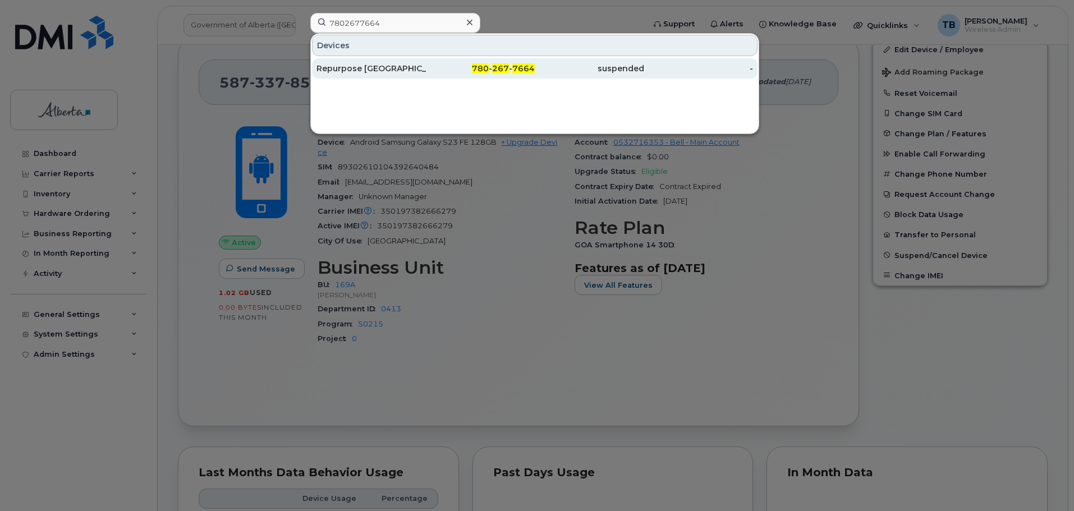
click at [364, 75] on div "Repurpose Edmonton" at bounding box center [370, 68] width 109 height 20
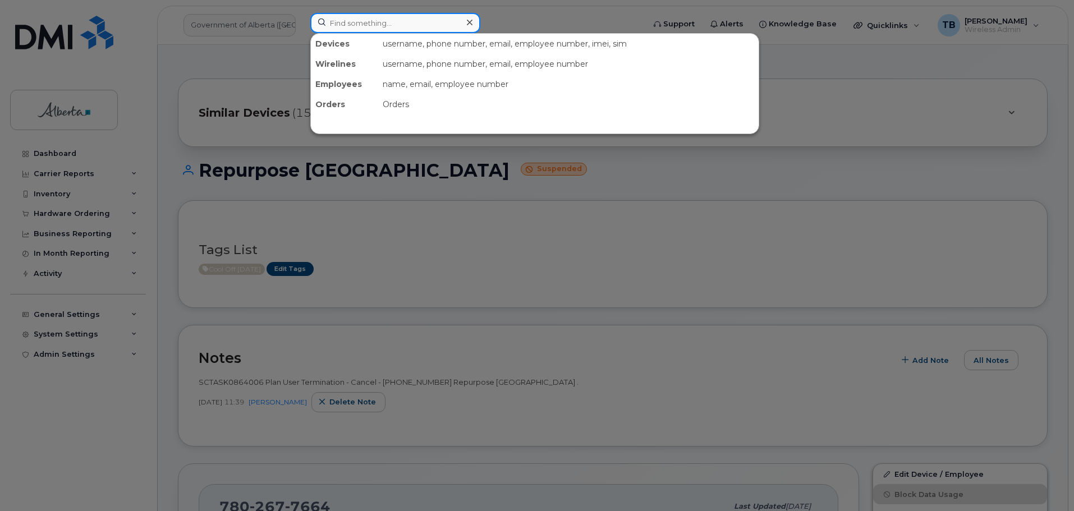
click at [333, 29] on input at bounding box center [395, 23] width 170 height 20
paste input "7805366686"
type input "7805366686"
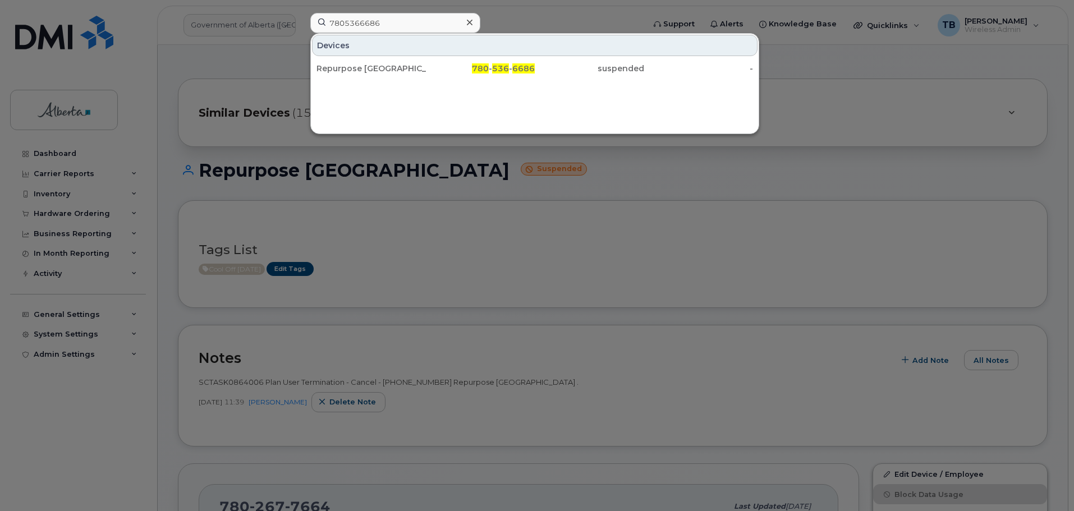
drag, startPoint x: 374, startPoint y: 72, endPoint x: 435, endPoint y: 9, distance: 87.7
click at [374, 72] on div "Repurpose [GEOGRAPHIC_DATA]" at bounding box center [370, 68] width 109 height 11
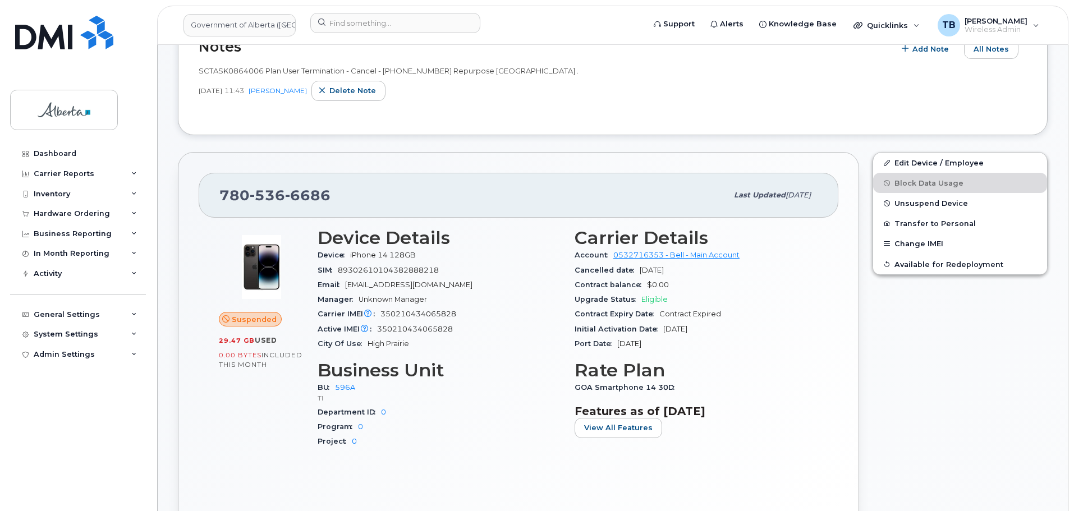
scroll to position [224, 0]
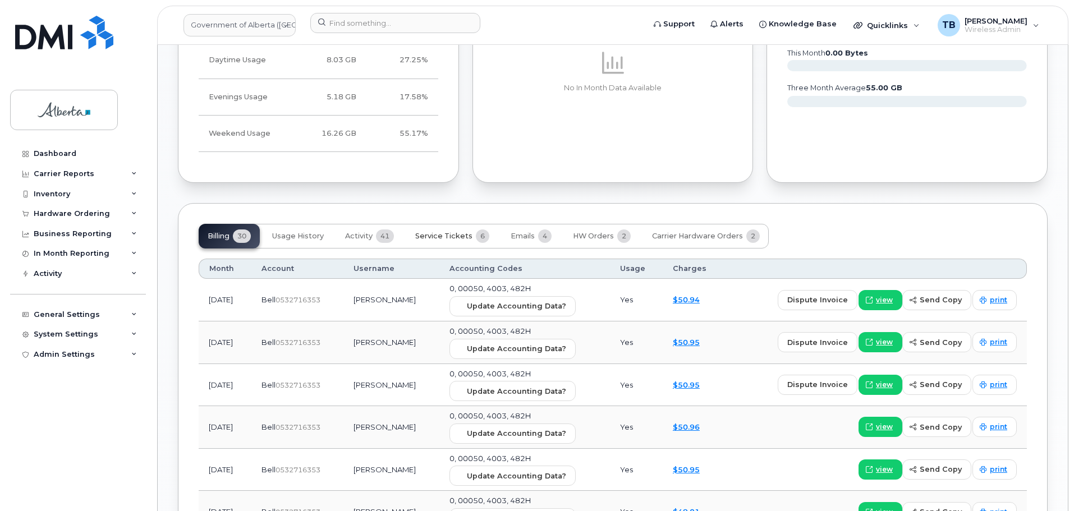
click at [434, 240] on span "Service Tickets" at bounding box center [443, 236] width 57 height 9
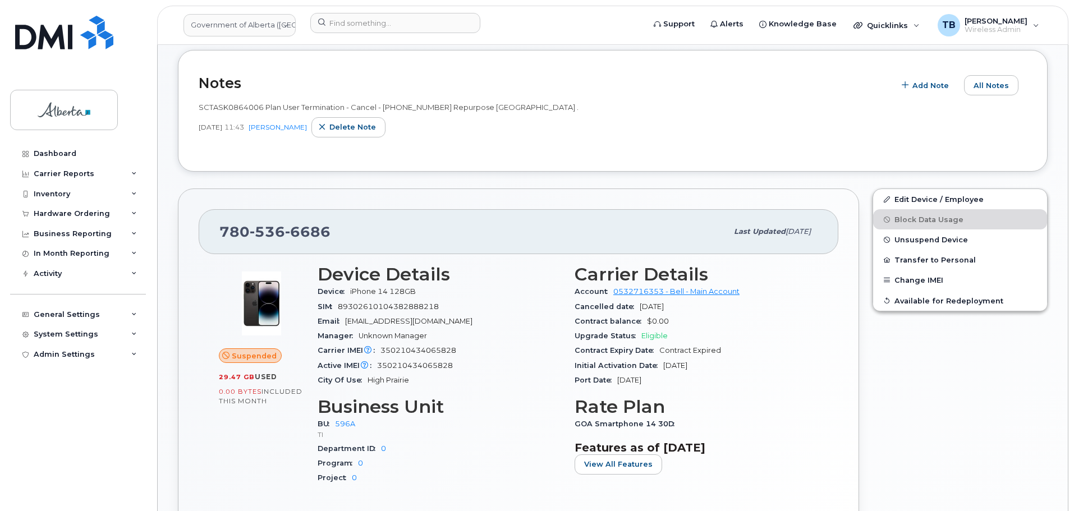
scroll to position [247, 0]
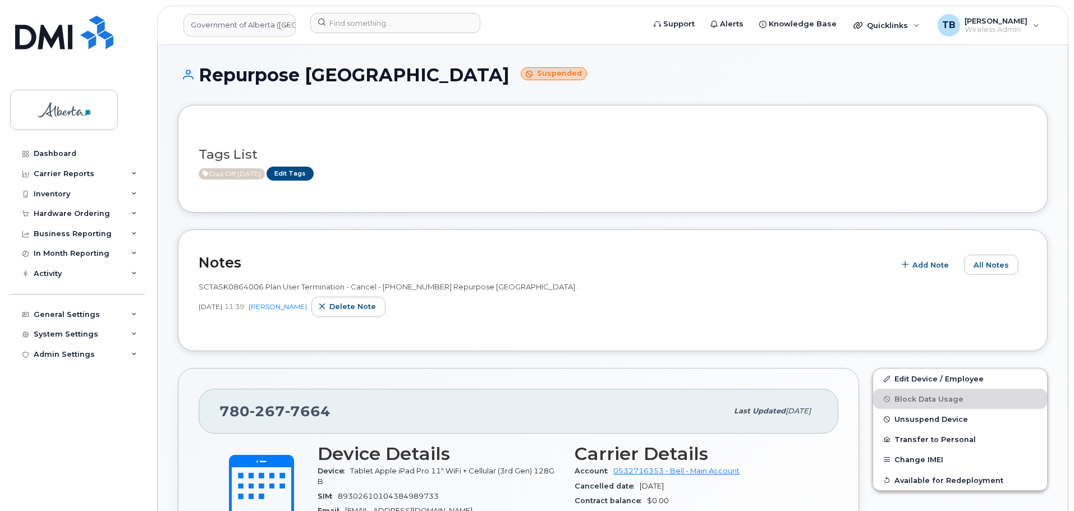
click at [423, 283] on span "SCTASK0864006 Plan User Termination - Cancel - (2) 7802677664 Repurpose Edmonto…" at bounding box center [389, 286] width 380 height 9
copy span "7802677664"
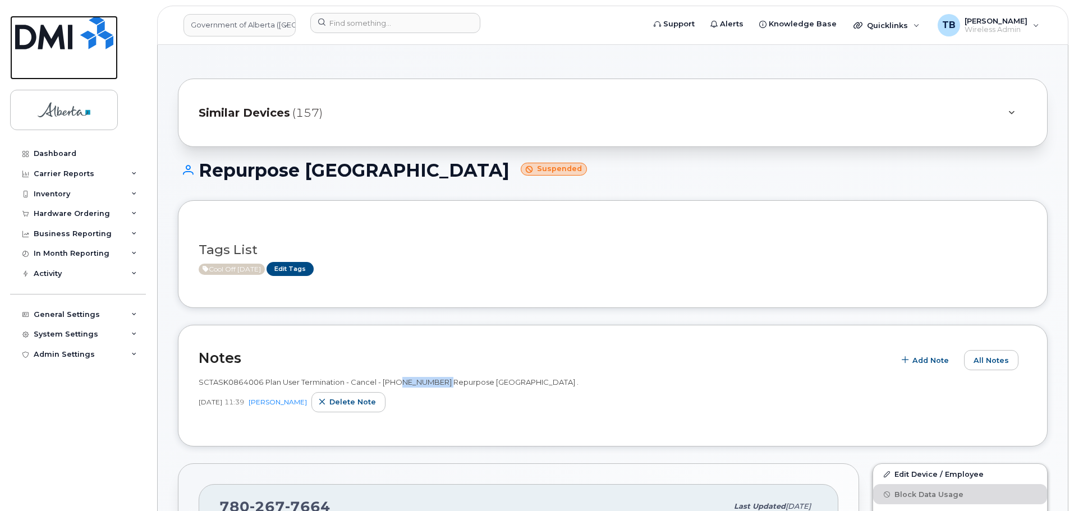
drag, startPoint x: 77, startPoint y: 48, endPoint x: 89, endPoint y: 27, distance: 23.9
click at [77, 48] on img at bounding box center [64, 33] width 98 height 34
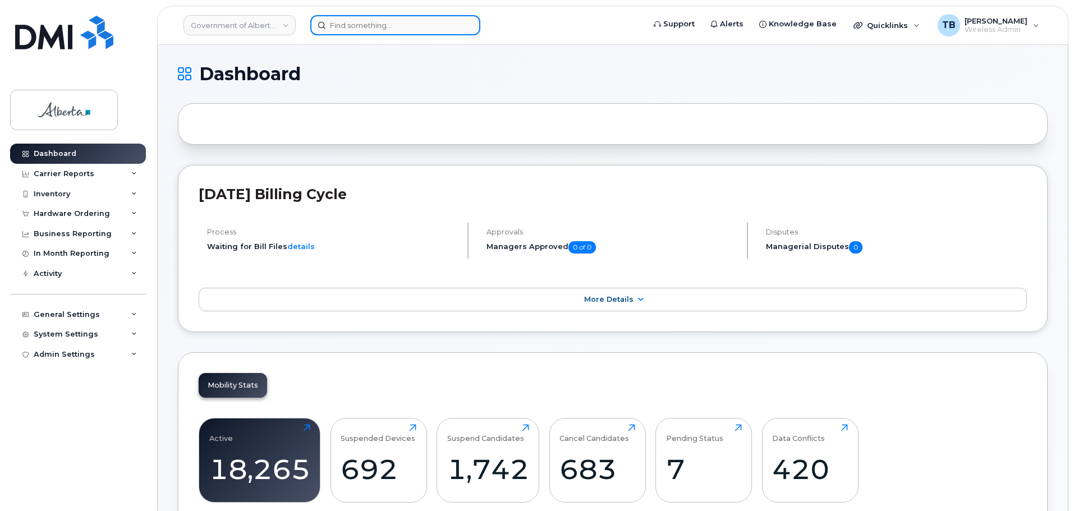
click at [343, 31] on input at bounding box center [395, 25] width 170 height 20
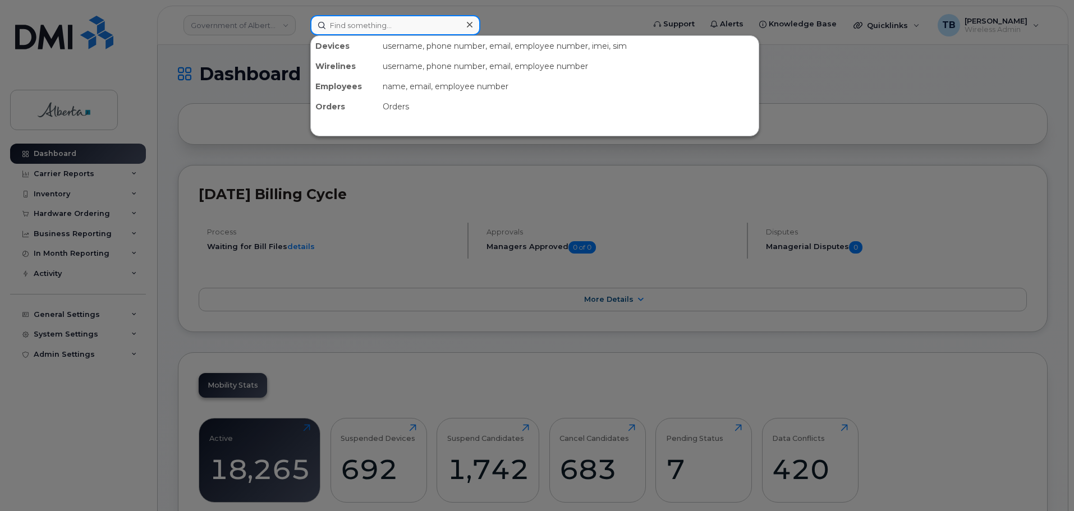
paste input "[PERSON_NAME]"
type input "[PERSON_NAME]"
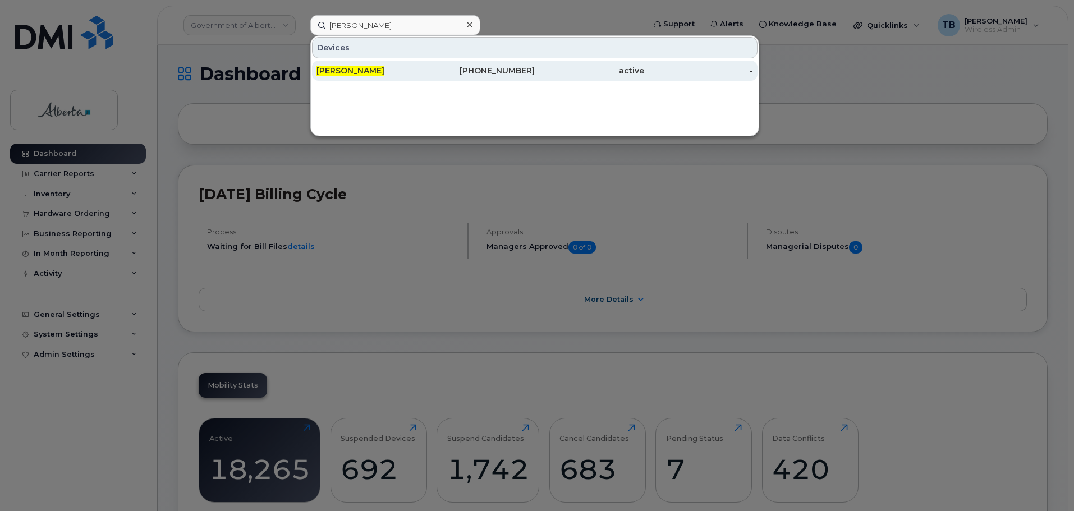
click at [346, 66] on span "[PERSON_NAME]" at bounding box center [350, 71] width 68 height 10
